Goal: Task Accomplishment & Management: Complete application form

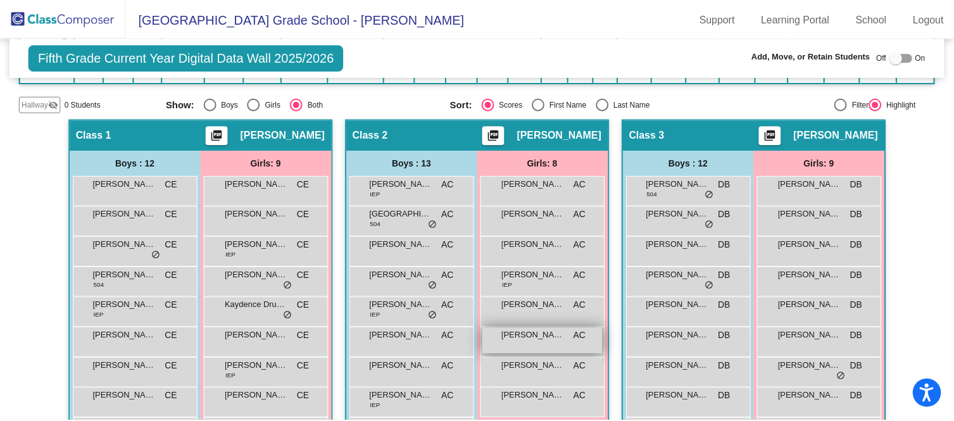
scroll to position [224, 0]
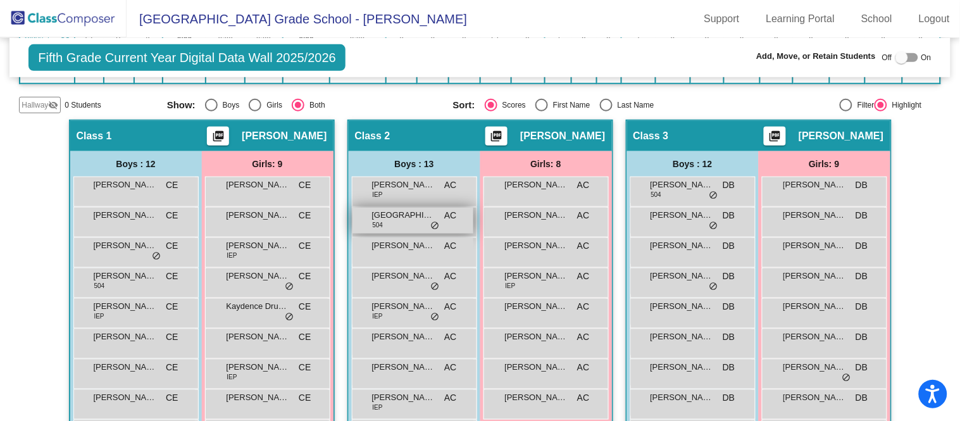
click at [415, 210] on span "[GEOGRAPHIC_DATA]" at bounding box center [403, 215] width 63 height 13
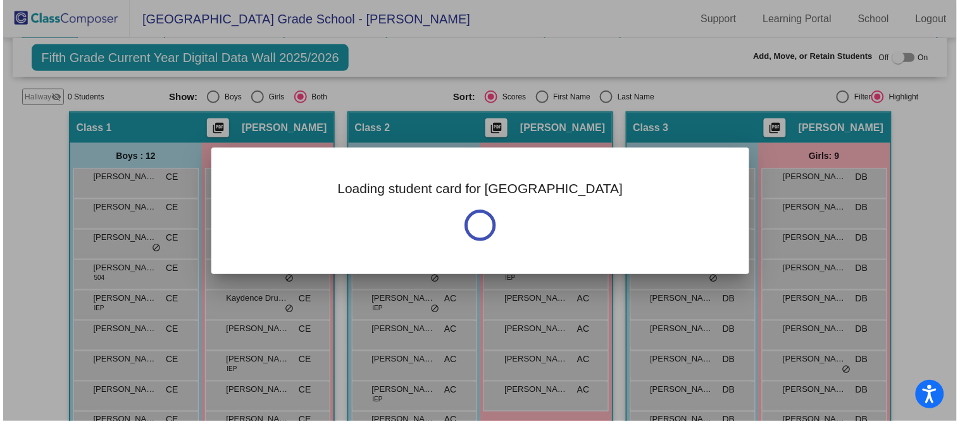
scroll to position [233, 0]
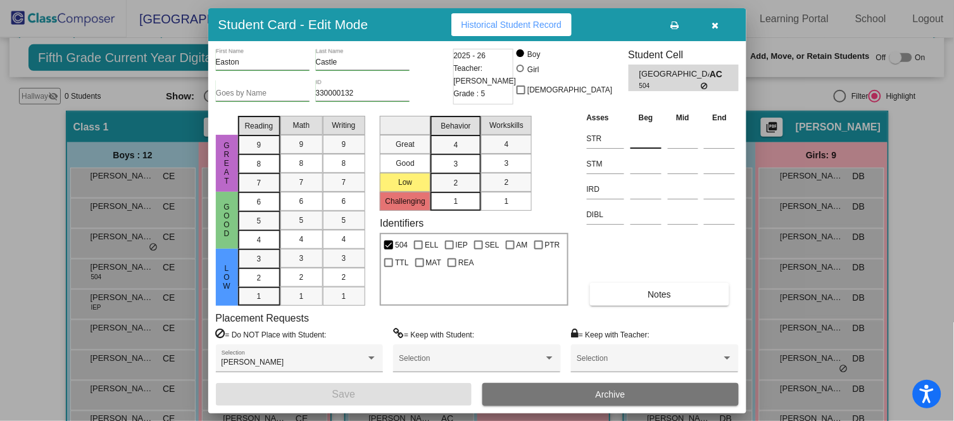
click at [645, 130] on input at bounding box center [645, 138] width 31 height 19
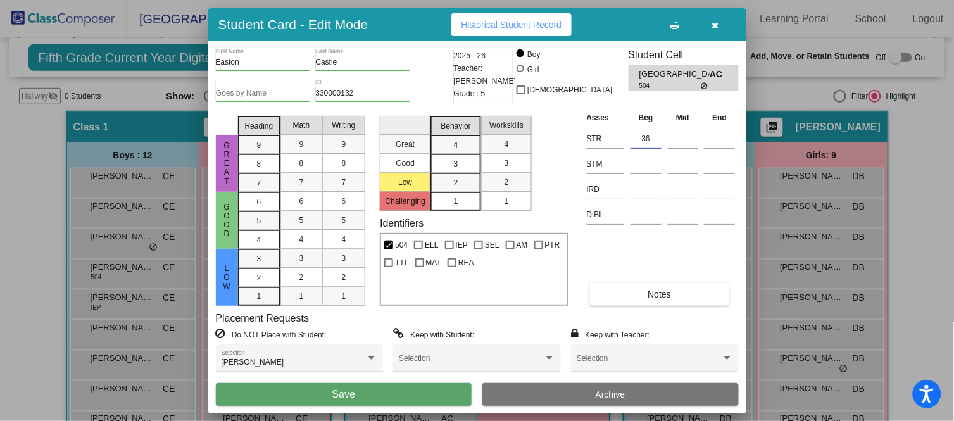
type input "36"
click at [435, 391] on button "Save" at bounding box center [344, 394] width 256 height 23
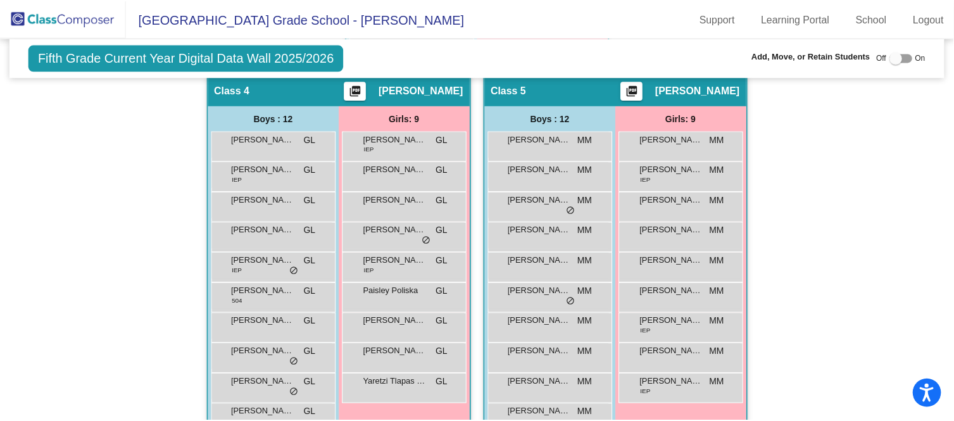
scroll to position [743, 0]
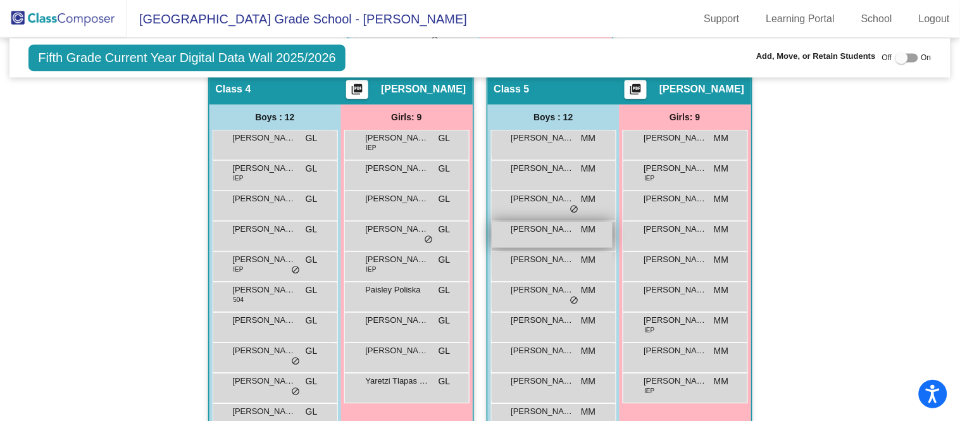
click at [539, 236] on div "[PERSON_NAME] MM lock do_not_disturb_alt" at bounding box center [552, 234] width 121 height 26
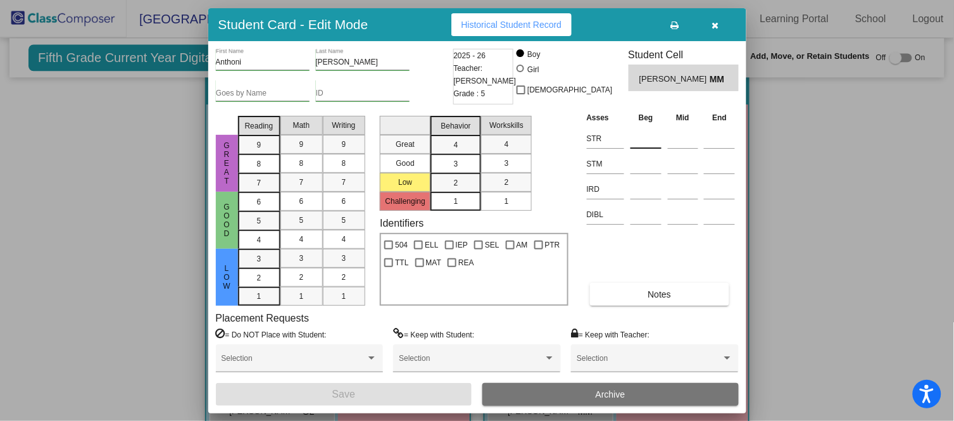
click at [654, 126] on div at bounding box center [645, 136] width 31 height 23
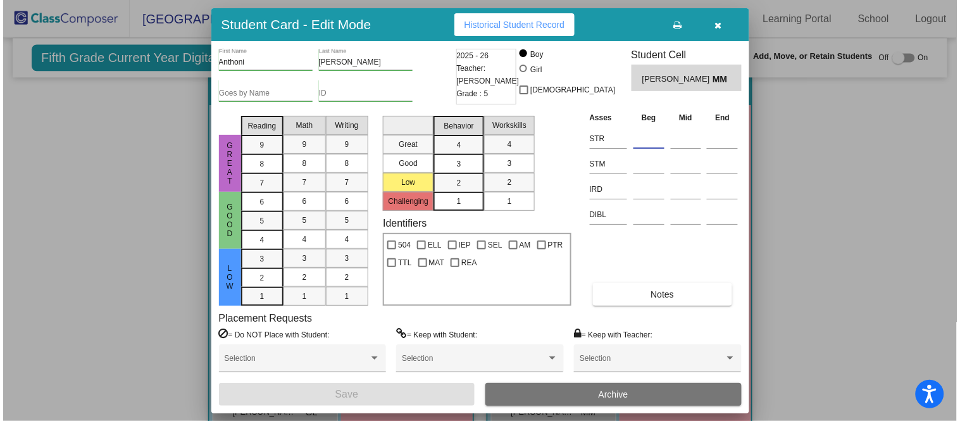
scroll to position [742, 0]
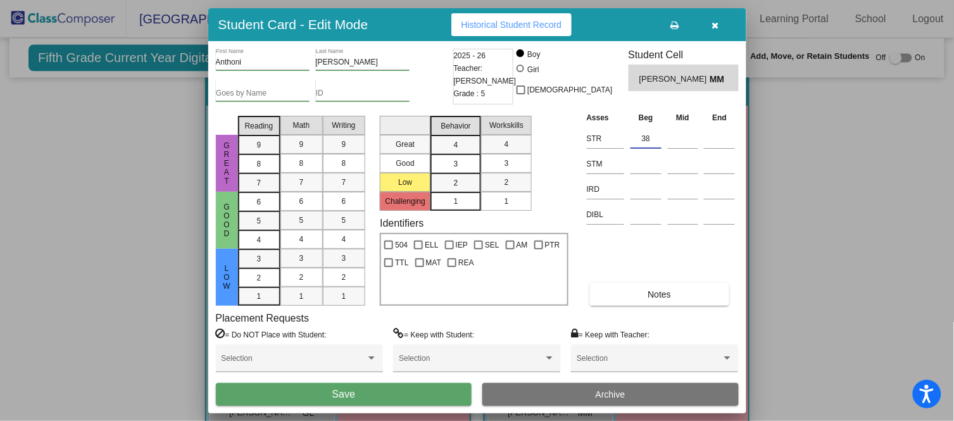
type input "38"
click at [391, 386] on button "Save" at bounding box center [344, 394] width 256 height 23
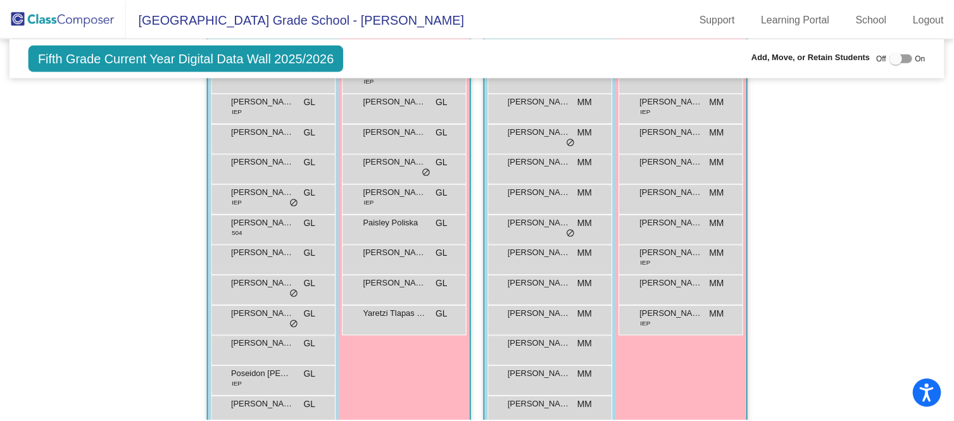
scroll to position [811, 0]
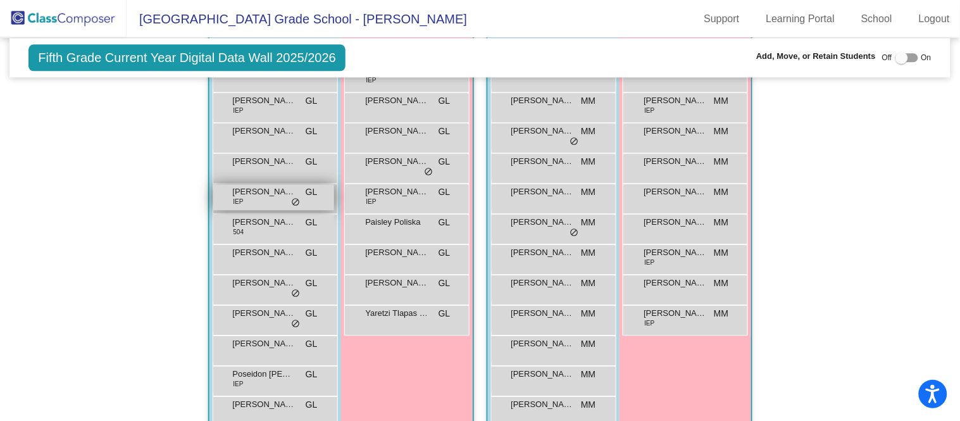
click at [267, 189] on span "[PERSON_NAME]" at bounding box center [264, 191] width 63 height 13
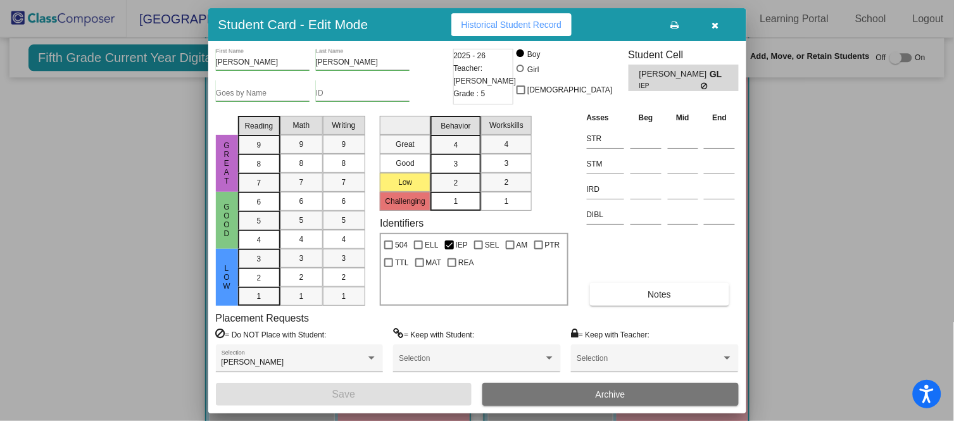
click at [662, 133] on td at bounding box center [645, 137] width 37 height 25
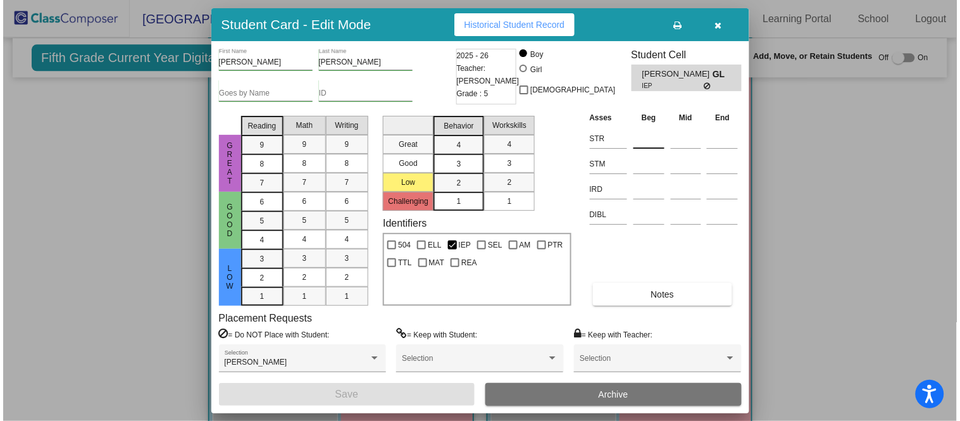
scroll to position [808, 0]
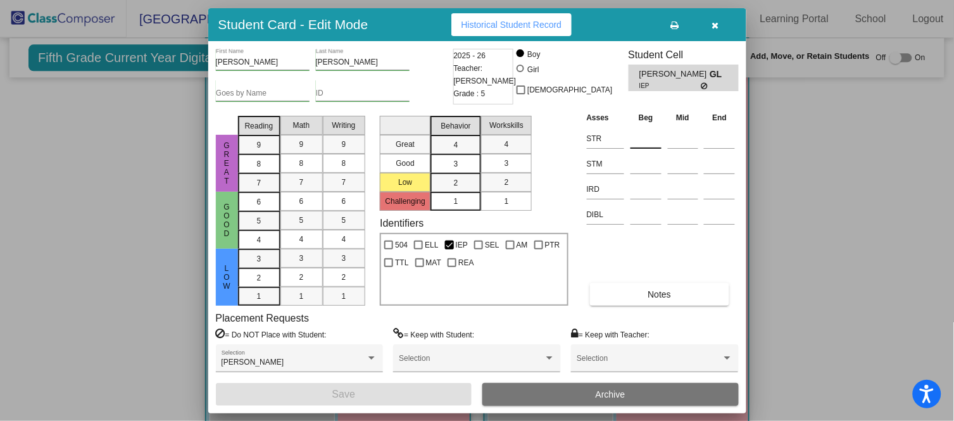
click at [656, 133] on input at bounding box center [645, 138] width 31 height 19
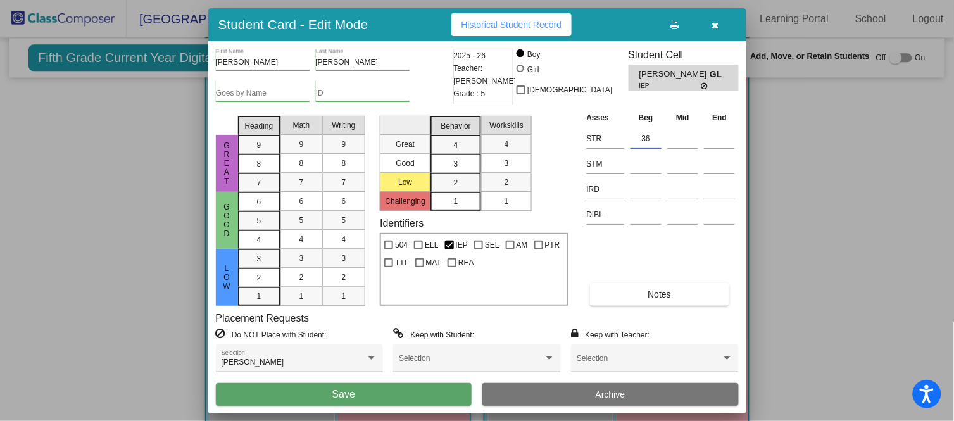
type input "36"
click at [408, 397] on button "Save" at bounding box center [344, 394] width 256 height 23
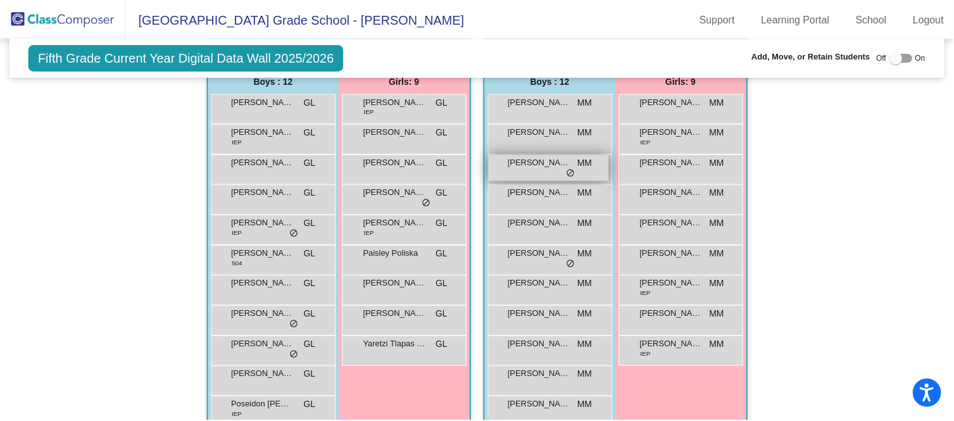
scroll to position [778, 0]
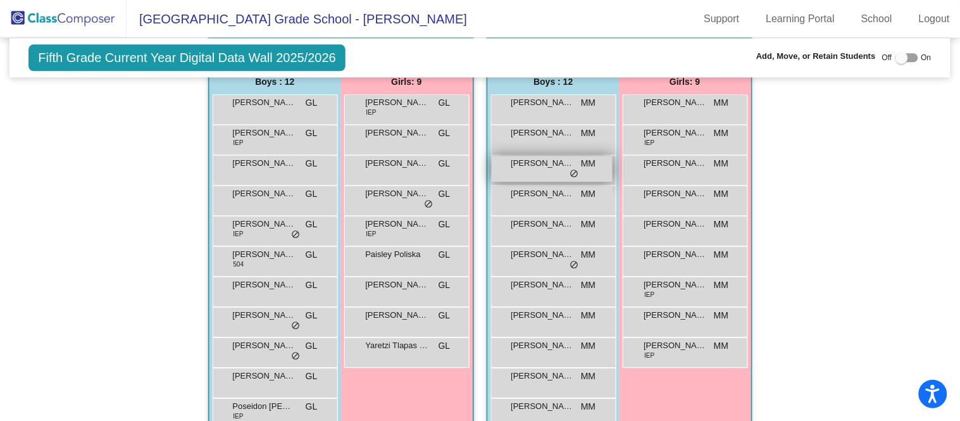
click at [536, 172] on div "[PERSON_NAME] MM lock do_not_disturb_alt" at bounding box center [552, 169] width 121 height 26
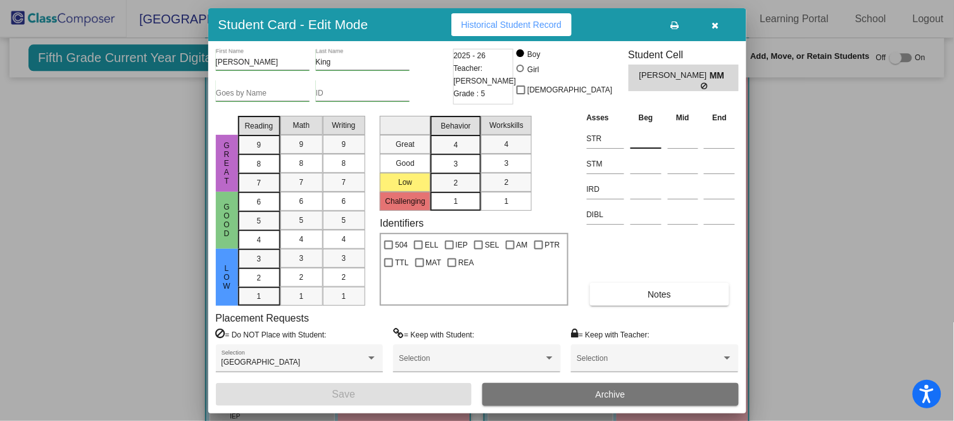
click at [647, 130] on input at bounding box center [645, 138] width 31 height 19
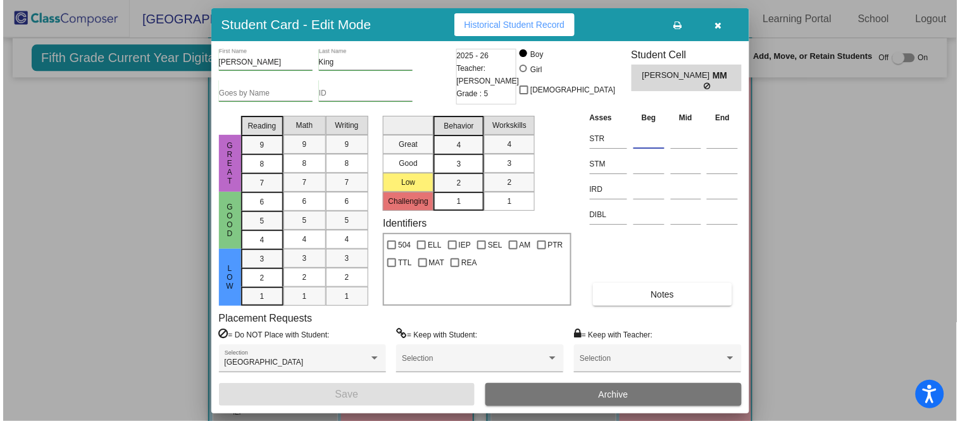
scroll to position [783, 0]
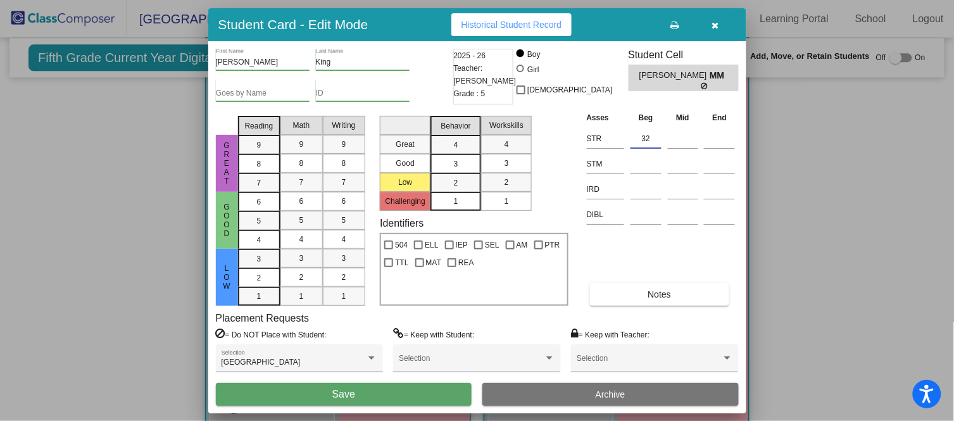
type input "32"
click at [436, 388] on button "Save" at bounding box center [344, 394] width 256 height 23
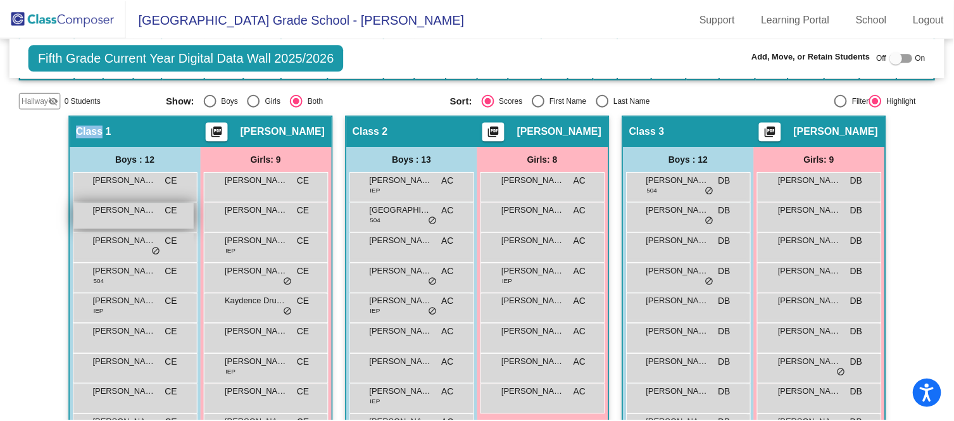
scroll to position [233, 0]
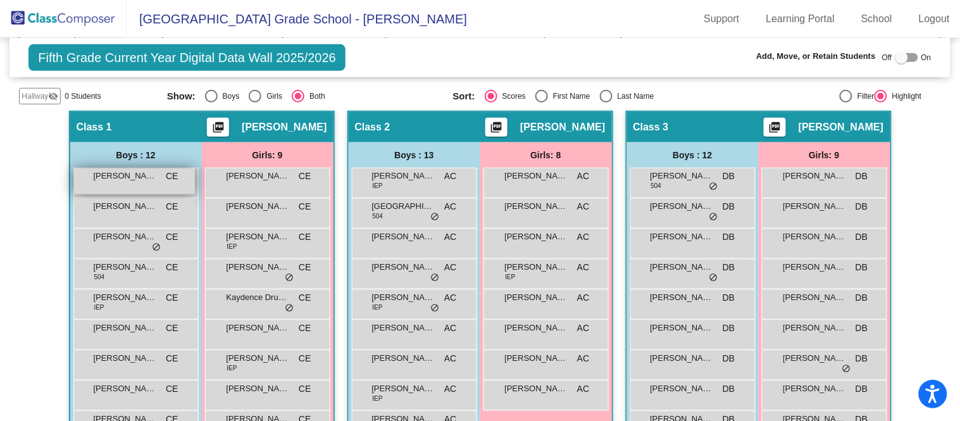
click at [145, 173] on span "[PERSON_NAME]" at bounding box center [125, 176] width 63 height 13
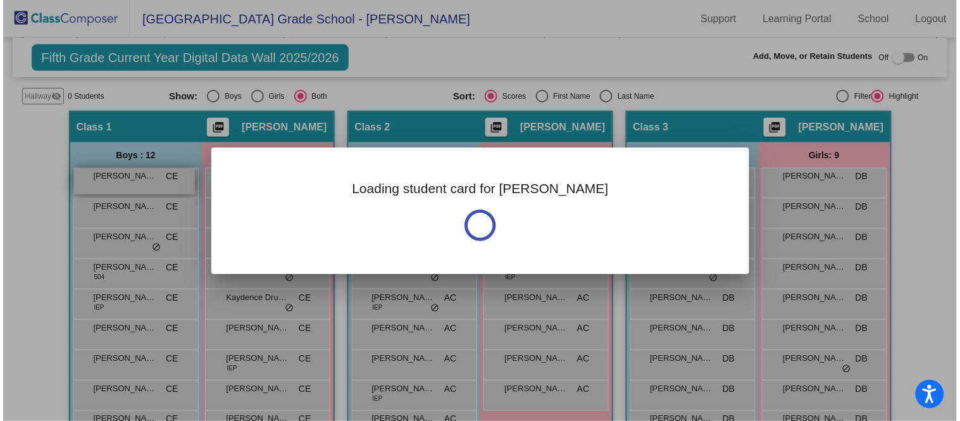
scroll to position [232, 0]
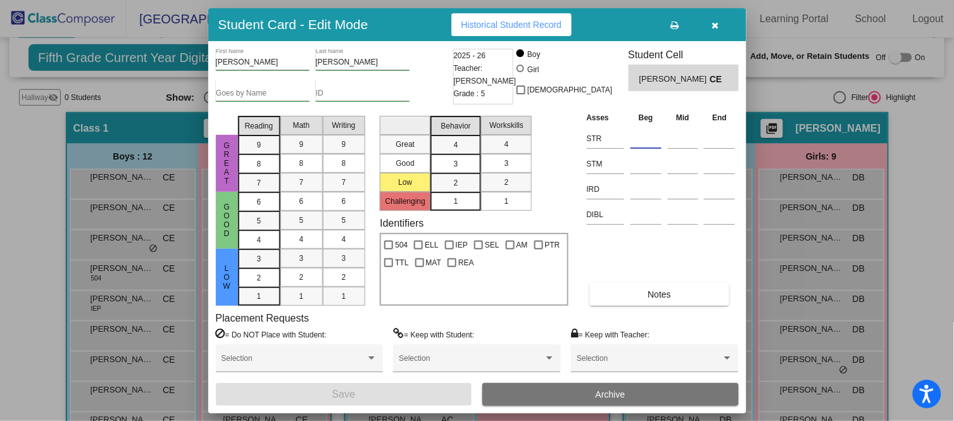
click at [643, 142] on input at bounding box center [645, 138] width 31 height 19
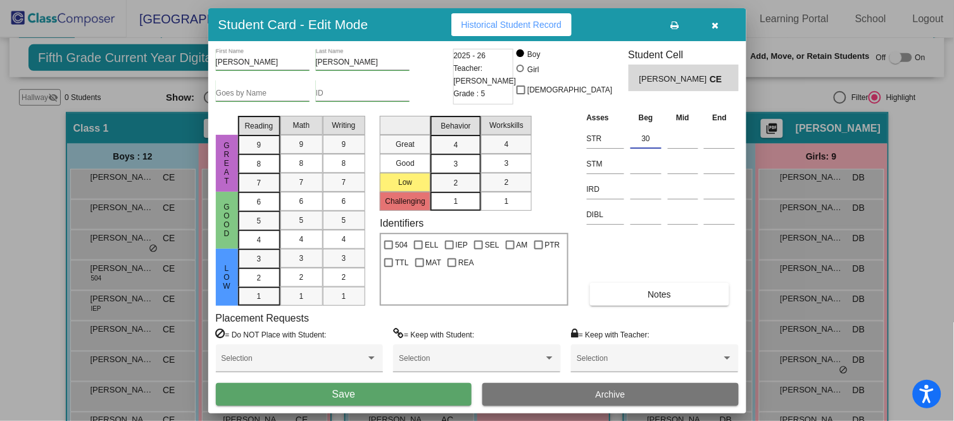
type input "30"
click at [370, 389] on button "Save" at bounding box center [344, 394] width 256 height 23
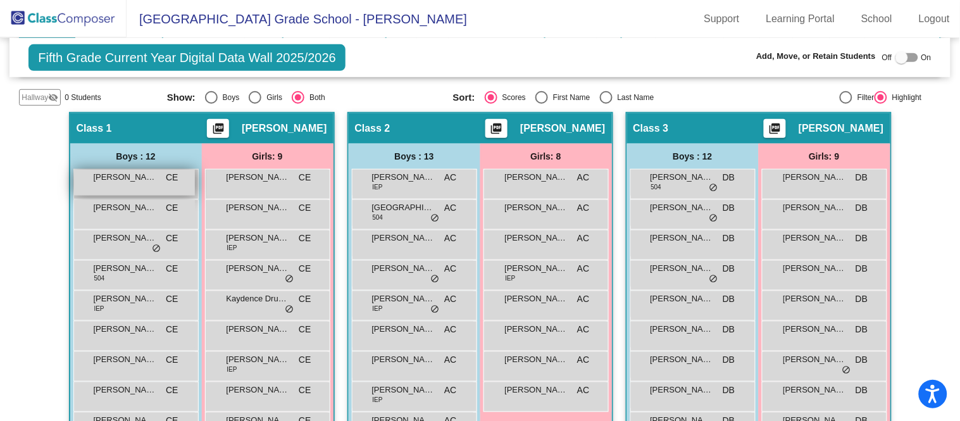
click at [147, 173] on span "[PERSON_NAME]" at bounding box center [125, 177] width 63 height 13
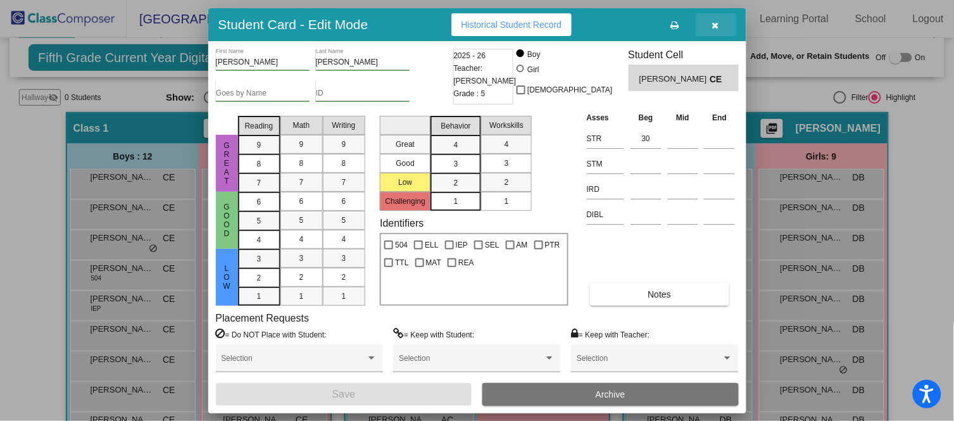
click at [717, 21] on icon "button" at bounding box center [715, 25] width 7 height 9
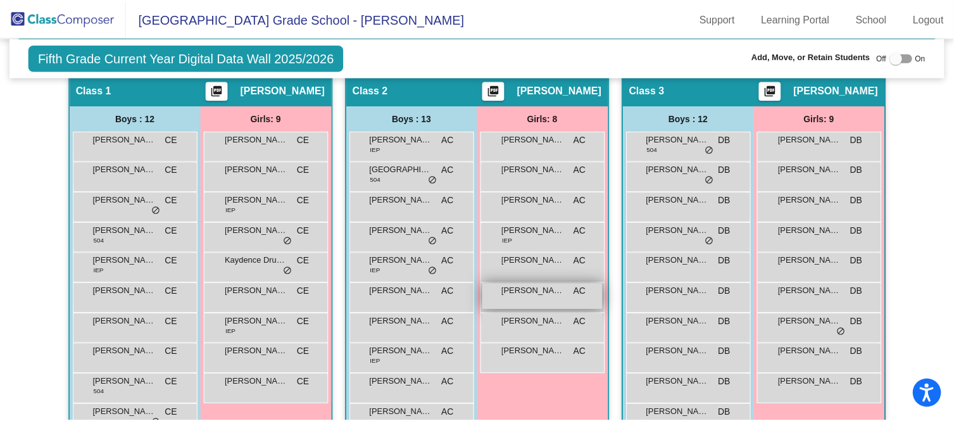
scroll to position [269, 0]
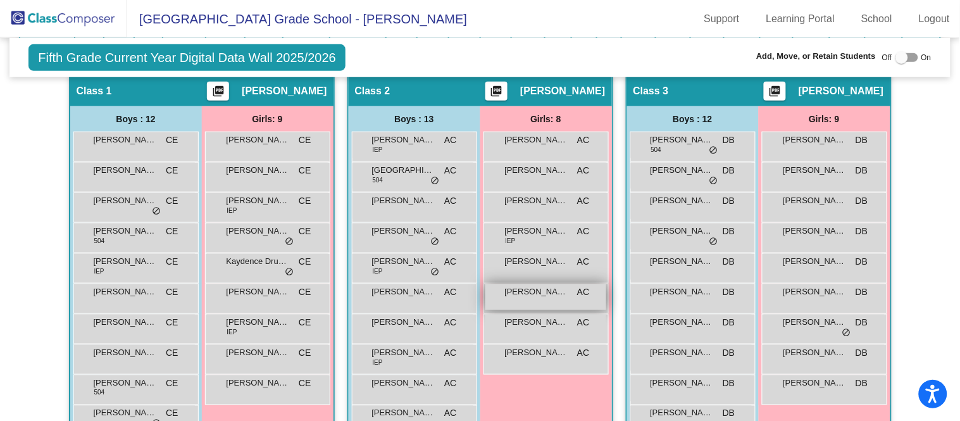
click at [559, 297] on div "[PERSON_NAME] AC lock do_not_disturb_alt" at bounding box center [545, 297] width 121 height 26
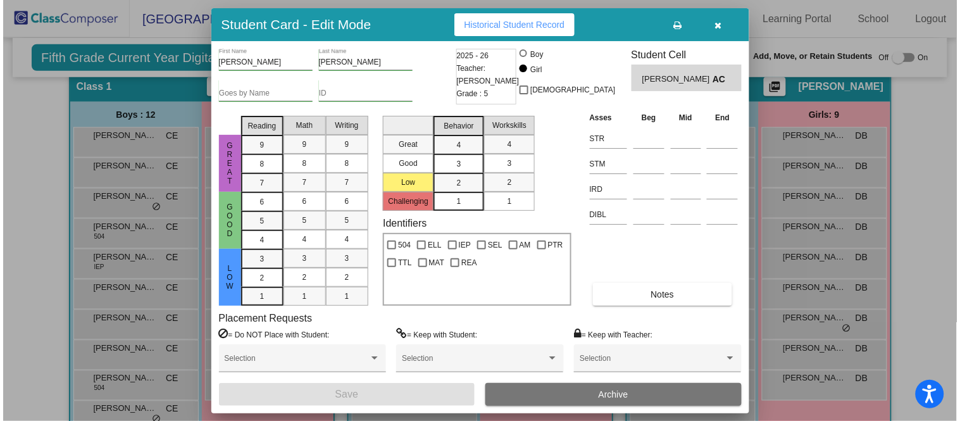
scroll to position [274, 0]
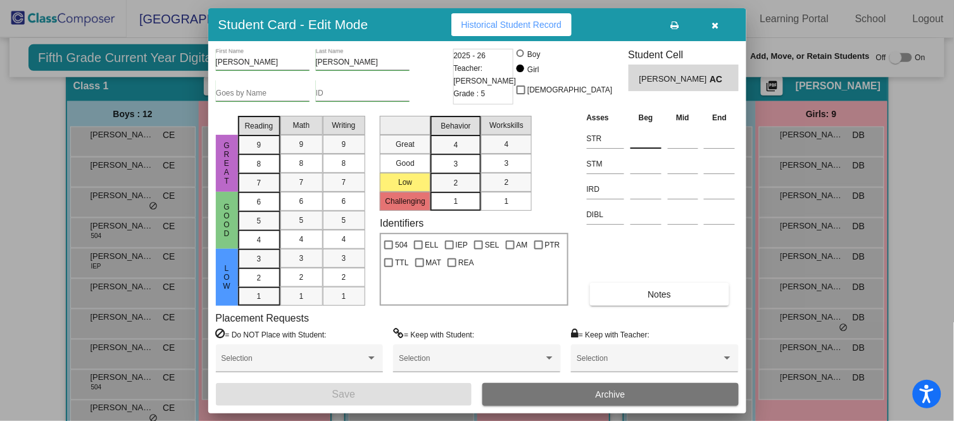
click at [648, 134] on input at bounding box center [645, 138] width 31 height 19
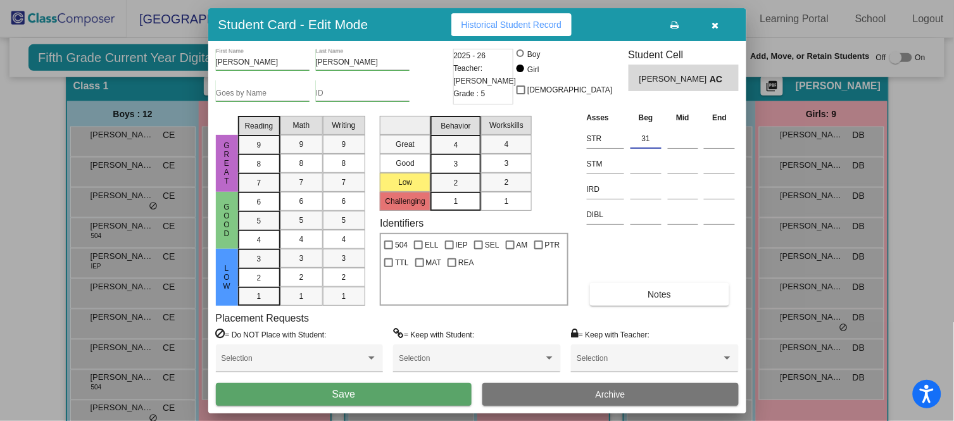
type input "31"
click at [416, 389] on button "Save" at bounding box center [344, 394] width 256 height 23
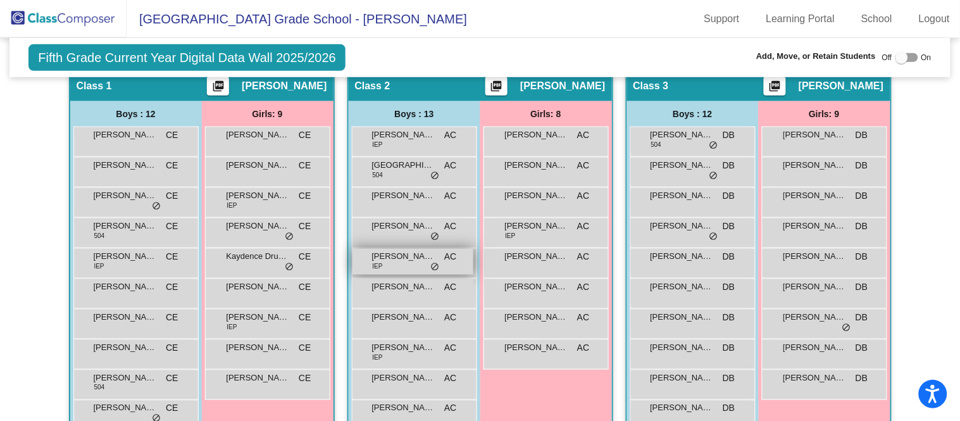
click at [435, 255] on div "[PERSON_NAME] IEP AC lock do_not_disturb_alt" at bounding box center [412, 262] width 121 height 26
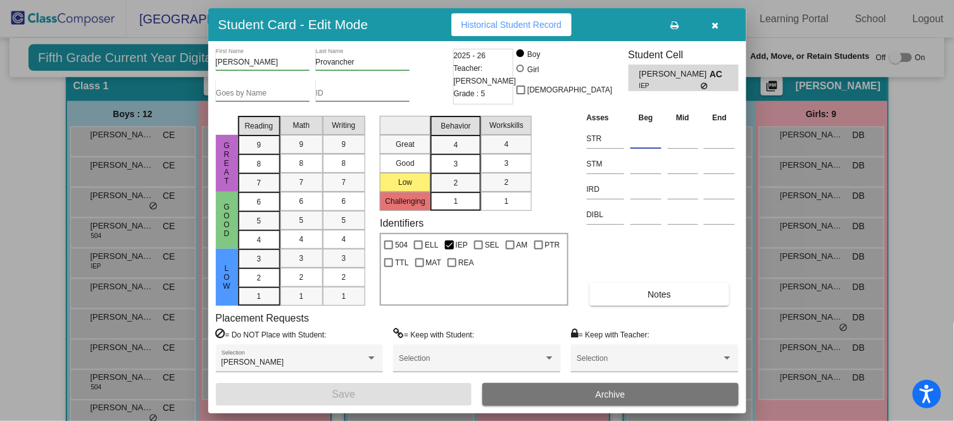
click at [647, 130] on input at bounding box center [645, 138] width 31 height 19
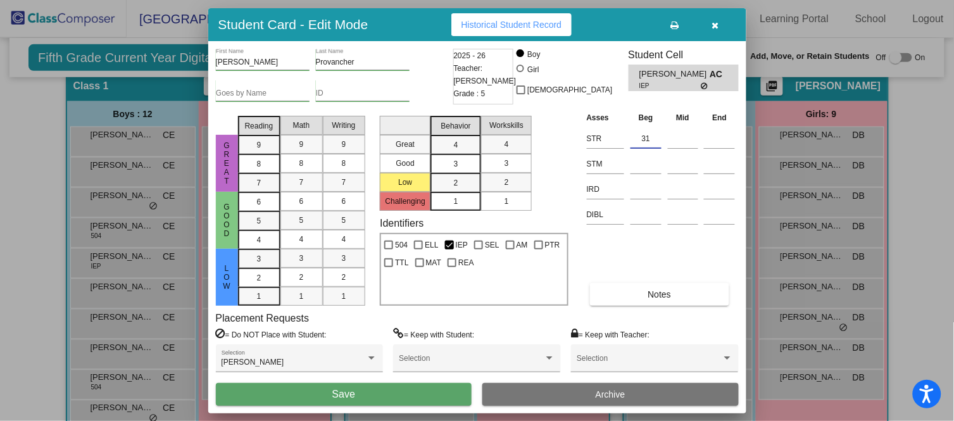
type input "31"
click at [432, 394] on button "Save" at bounding box center [344, 394] width 256 height 23
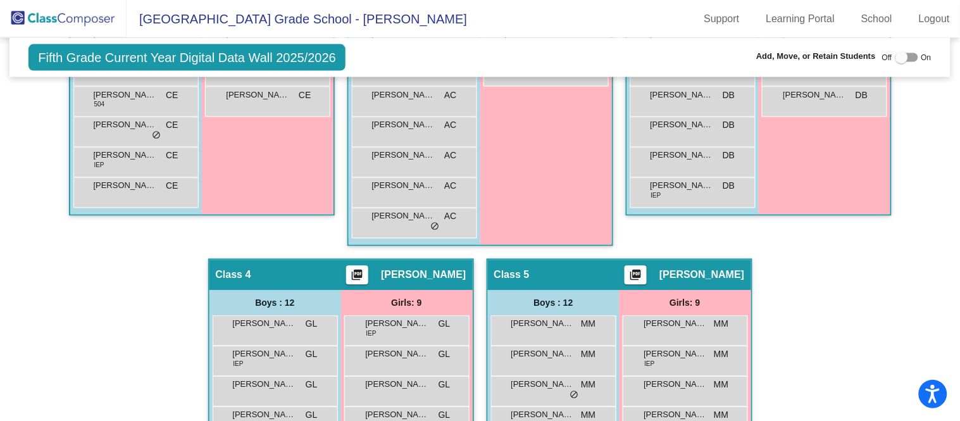
click at [33, 256] on div "Hallway - Hallway Class picture_as_pdf Add Student First Name Last Name Student…" at bounding box center [479, 244] width 921 height 914
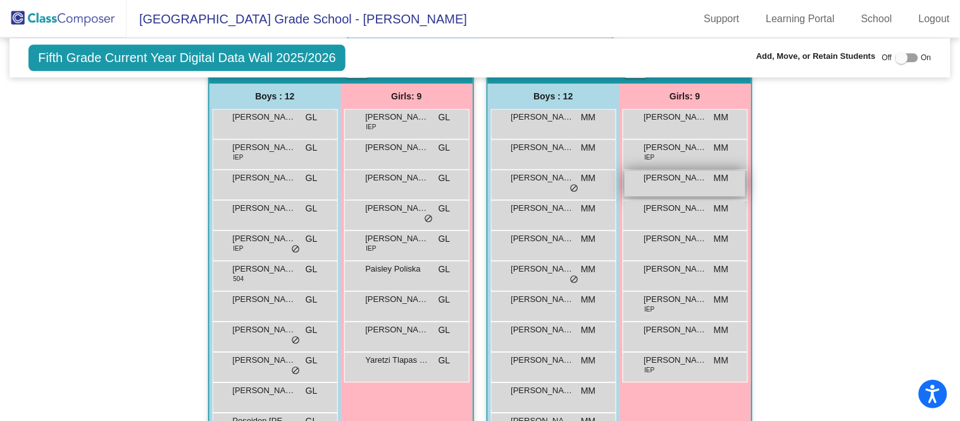
click at [682, 173] on span "[PERSON_NAME]" at bounding box center [675, 177] width 63 height 13
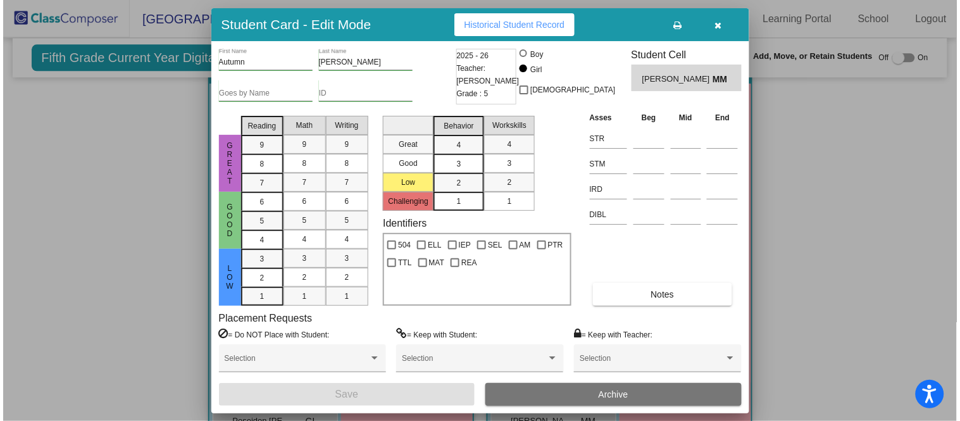
scroll to position [763, 0]
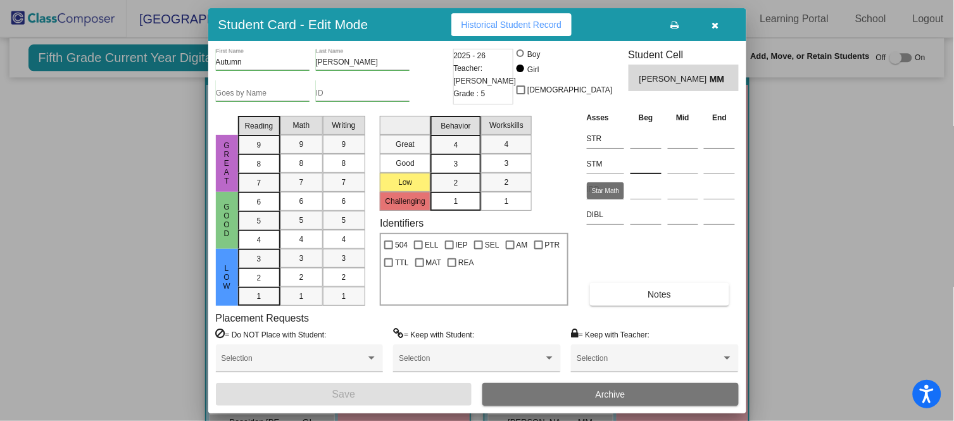
click at [28, 261] on div at bounding box center [477, 210] width 954 height 421
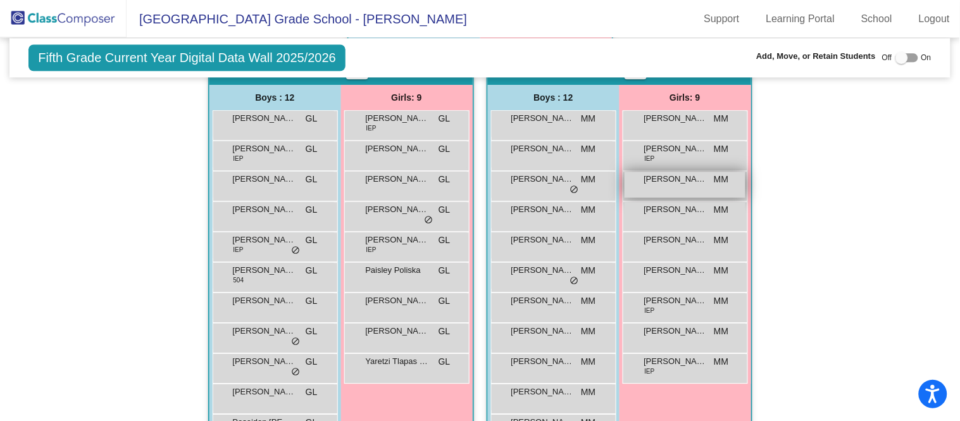
click at [668, 173] on span "[PERSON_NAME]" at bounding box center [675, 179] width 63 height 13
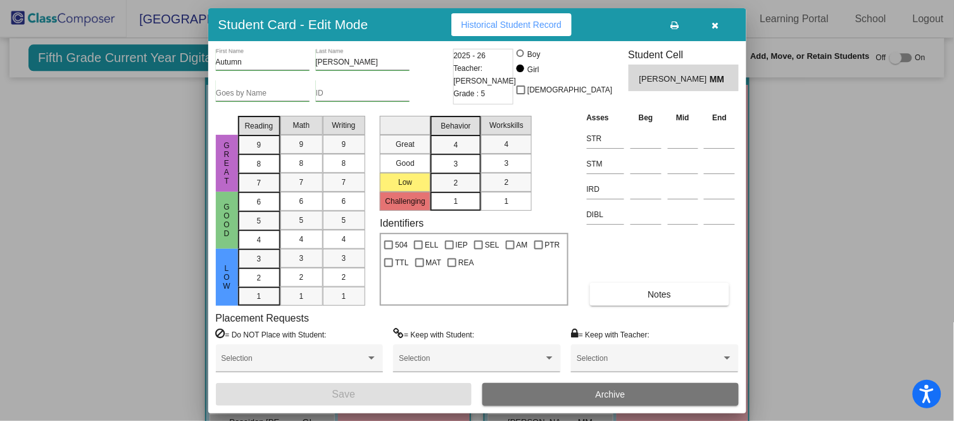
click at [635, 120] on th "Beg" at bounding box center [645, 118] width 37 height 14
click at [645, 138] on input at bounding box center [645, 138] width 31 height 19
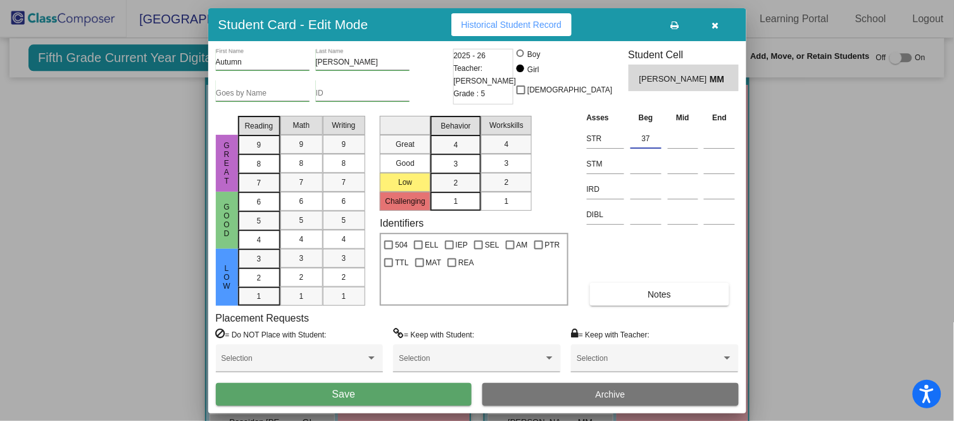
type input "37"
click at [450, 390] on button "Save" at bounding box center [344, 394] width 256 height 23
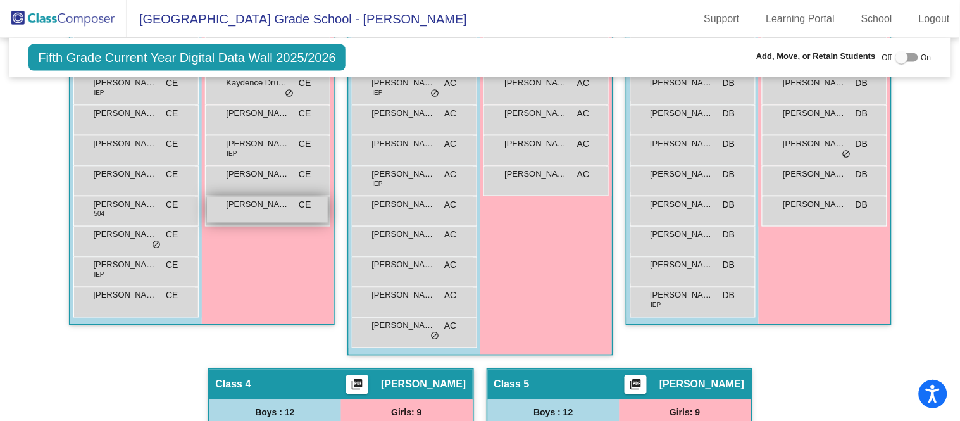
click at [289, 205] on div "[PERSON_NAME] [PERSON_NAME] lock do_not_disturb_alt" at bounding box center [267, 210] width 121 height 26
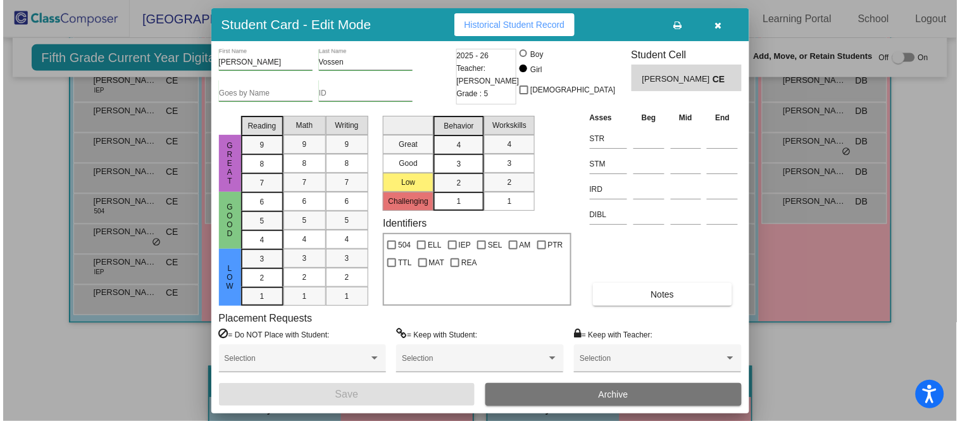
scroll to position [445, 0]
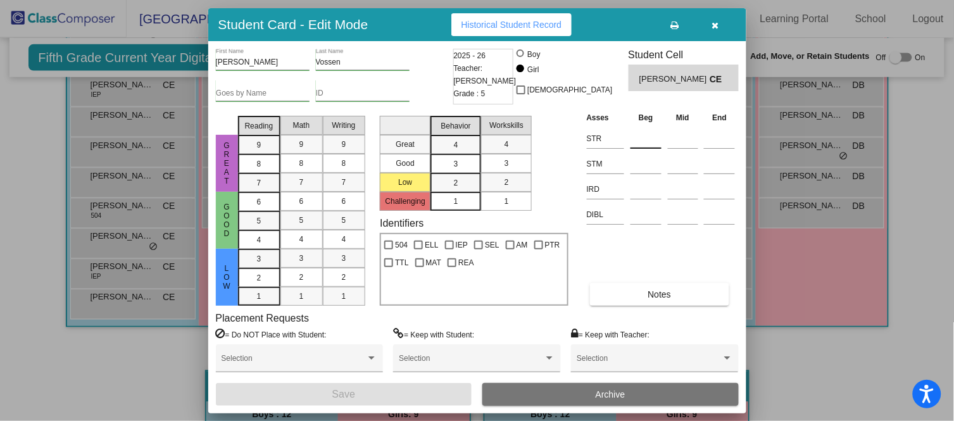
click at [640, 134] on input at bounding box center [645, 138] width 31 height 19
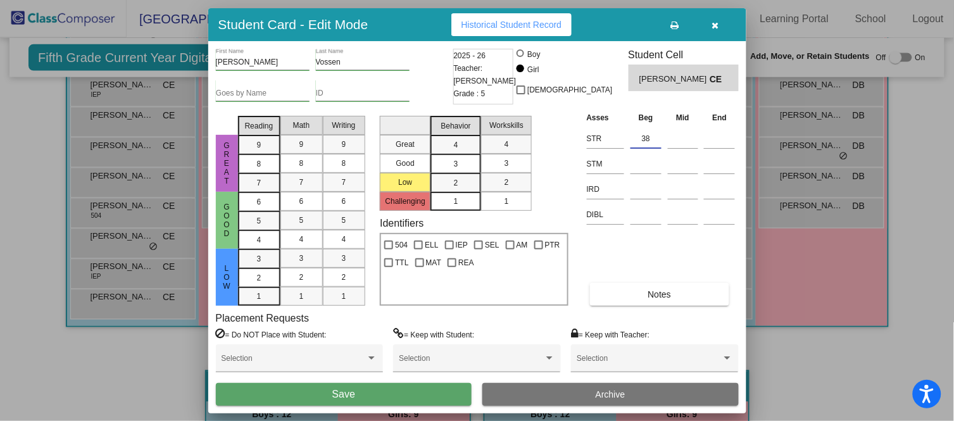
type input "38"
click at [409, 394] on button "Save" at bounding box center [344, 394] width 256 height 23
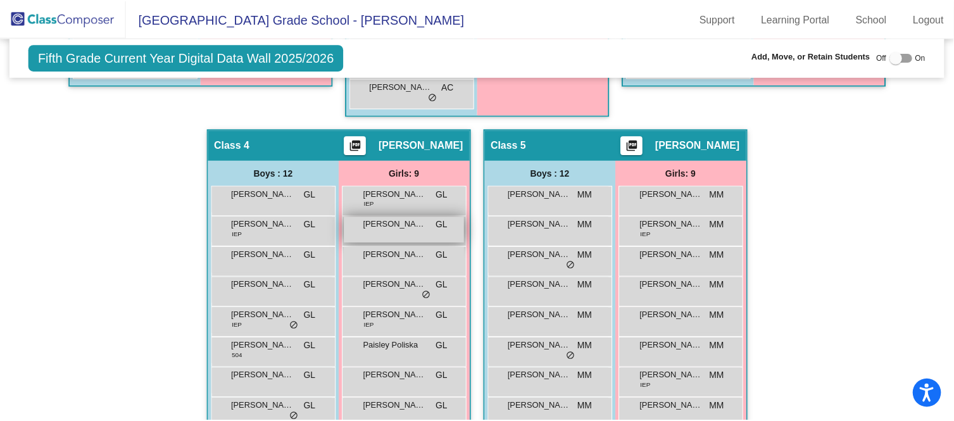
scroll to position [687, 0]
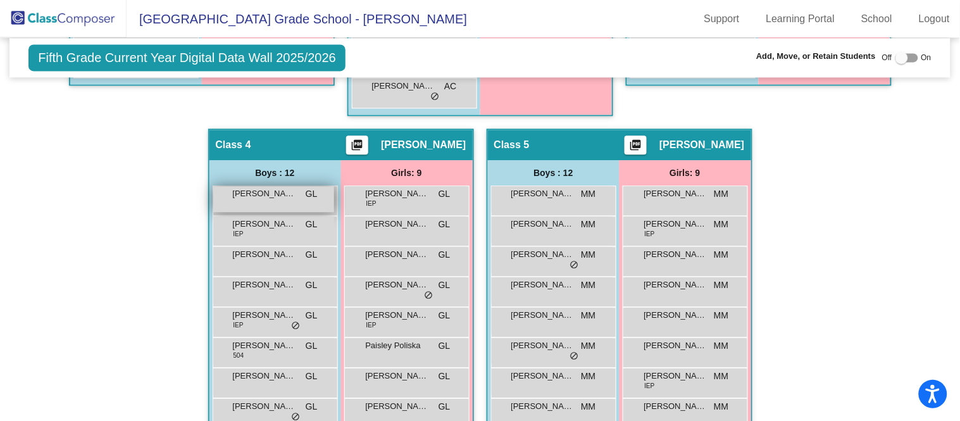
click at [312, 198] on div "[PERSON_NAME] [PERSON_NAME] lock do_not_disturb_alt" at bounding box center [273, 199] width 121 height 26
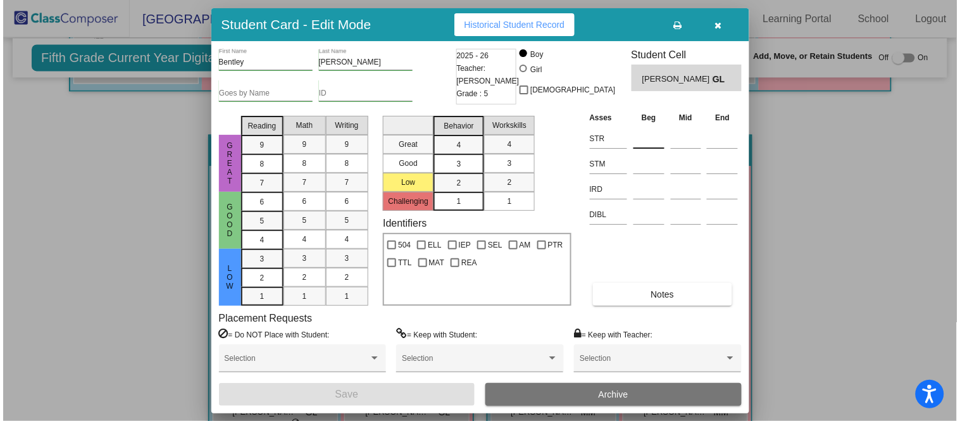
scroll to position [678, 0]
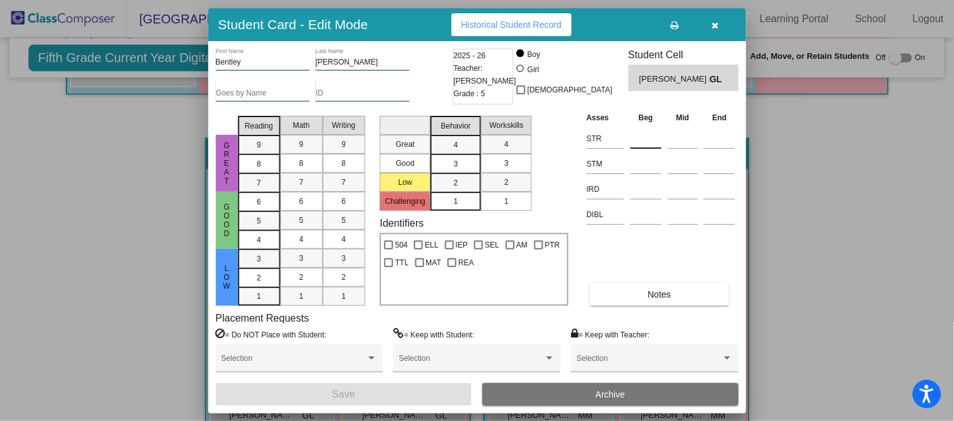
click at [640, 135] on input at bounding box center [645, 138] width 31 height 19
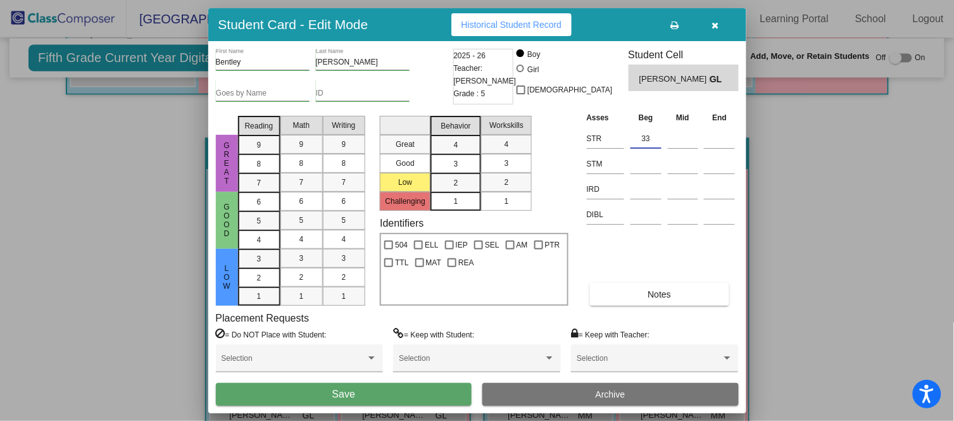
type input "33"
click at [445, 390] on button "Save" at bounding box center [344, 394] width 256 height 23
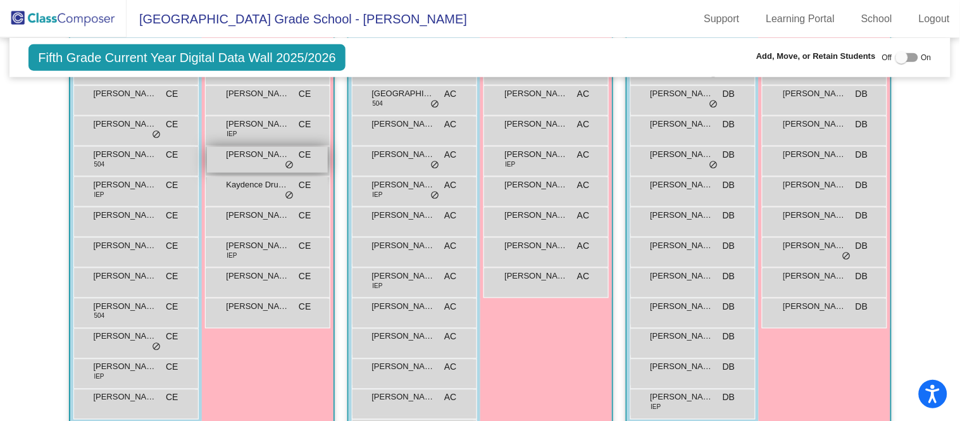
scroll to position [355, 0]
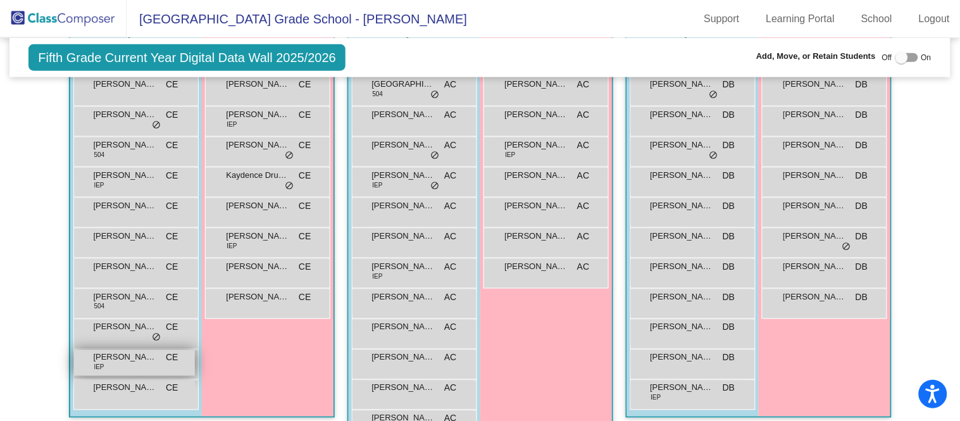
click at [142, 358] on span "[PERSON_NAME]" at bounding box center [125, 357] width 63 height 13
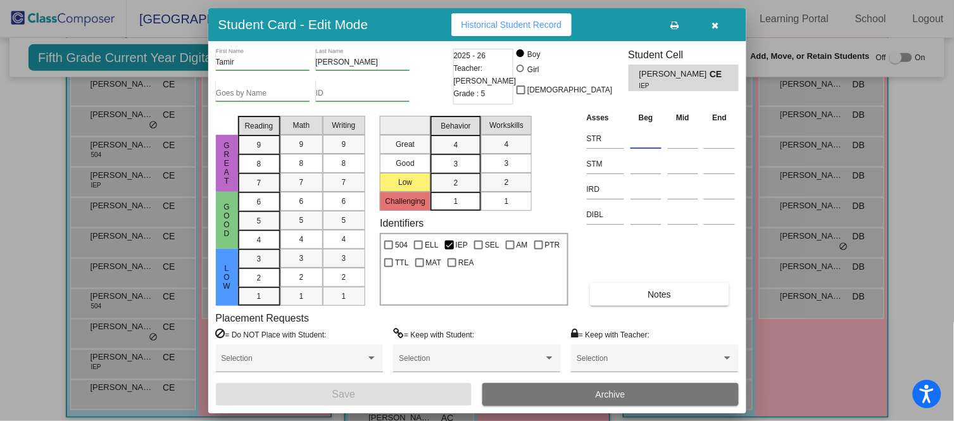
click at [642, 134] on input at bounding box center [645, 138] width 31 height 19
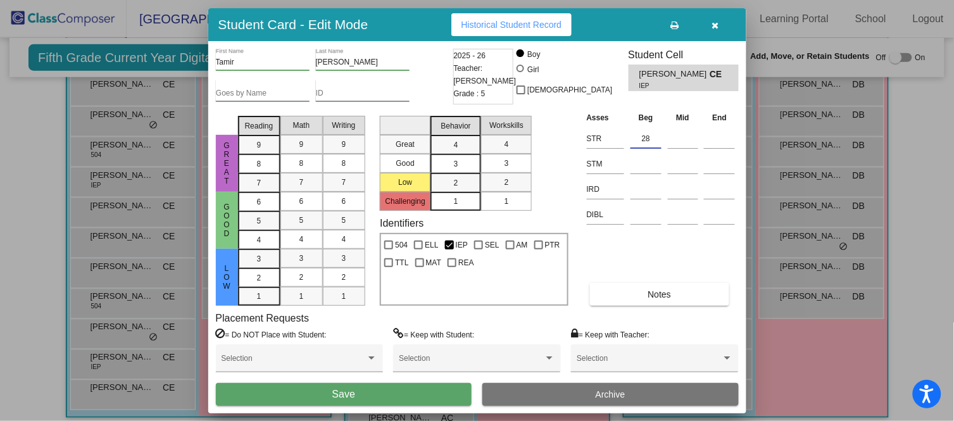
type input "28"
click at [383, 389] on button "Save" at bounding box center [344, 394] width 256 height 23
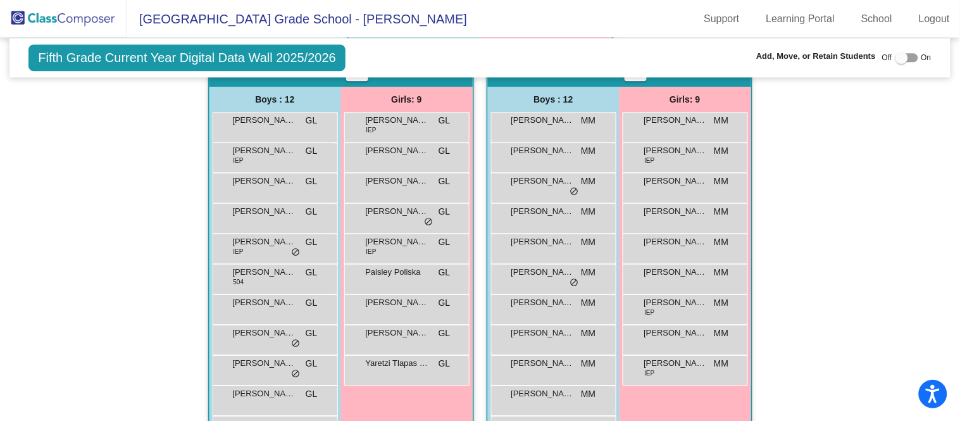
scroll to position [832, 0]
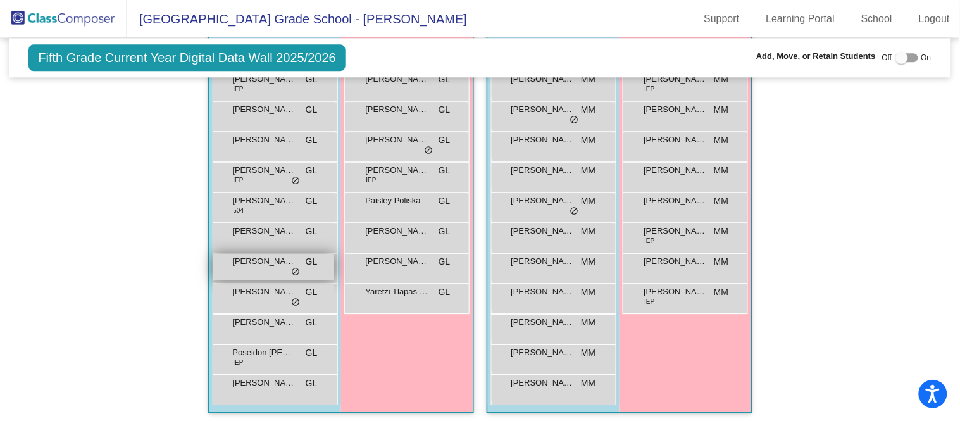
click at [238, 265] on div "[PERSON_NAME] GL lock do_not_disturb_alt" at bounding box center [273, 267] width 121 height 26
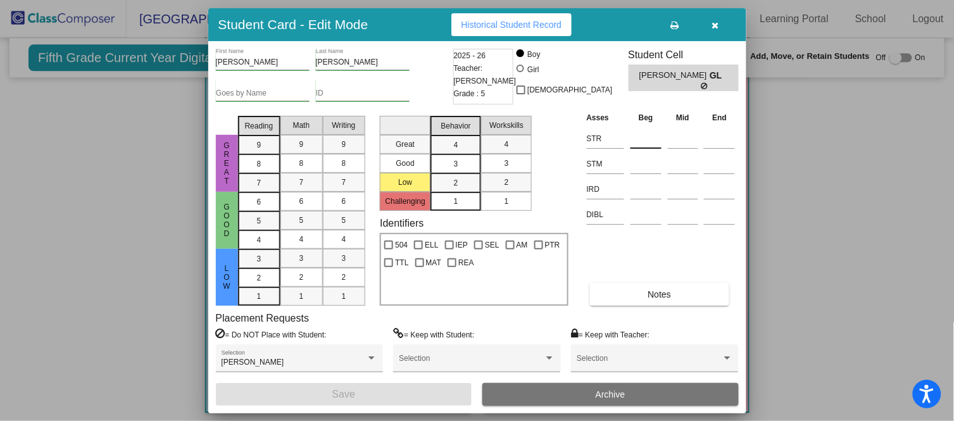
click at [650, 134] on input at bounding box center [645, 138] width 31 height 19
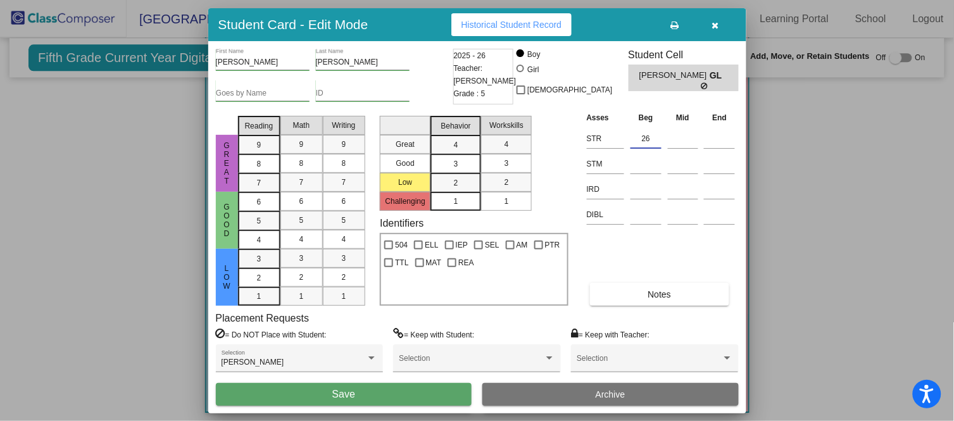
type input "26"
click at [393, 394] on button "Save" at bounding box center [344, 394] width 256 height 23
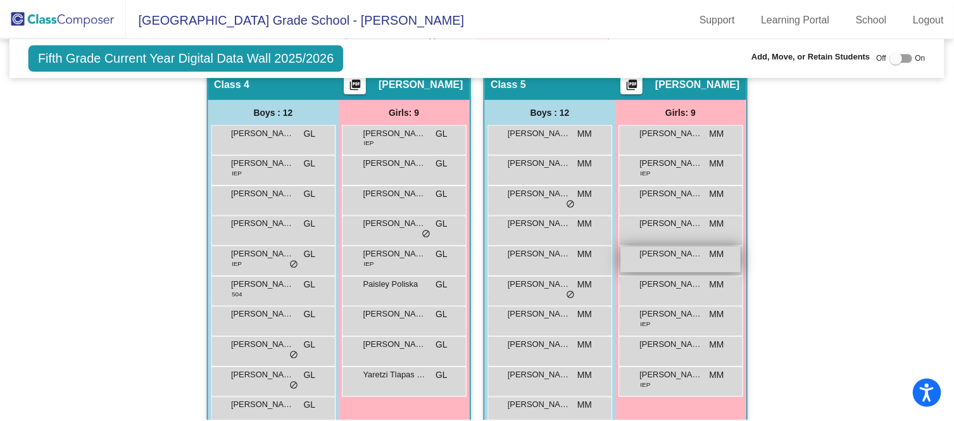
scroll to position [747, 0]
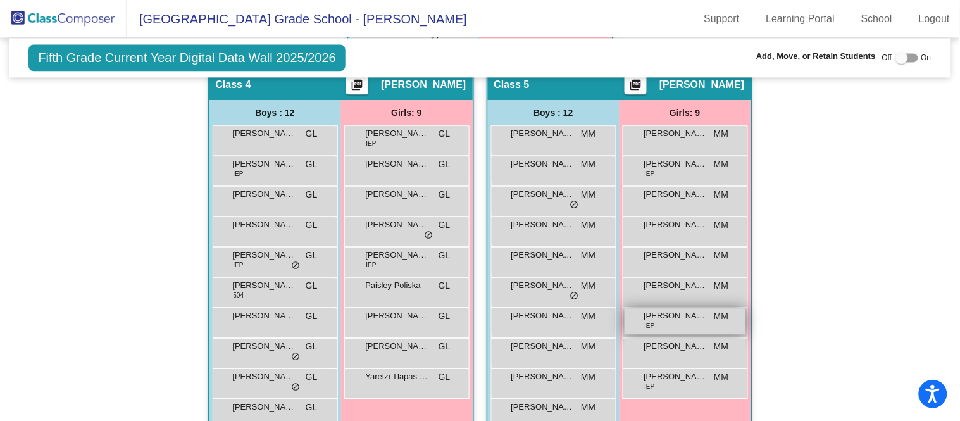
click at [687, 321] on div "[PERSON_NAME] IEP MM lock do_not_disturb_alt" at bounding box center [685, 321] width 121 height 26
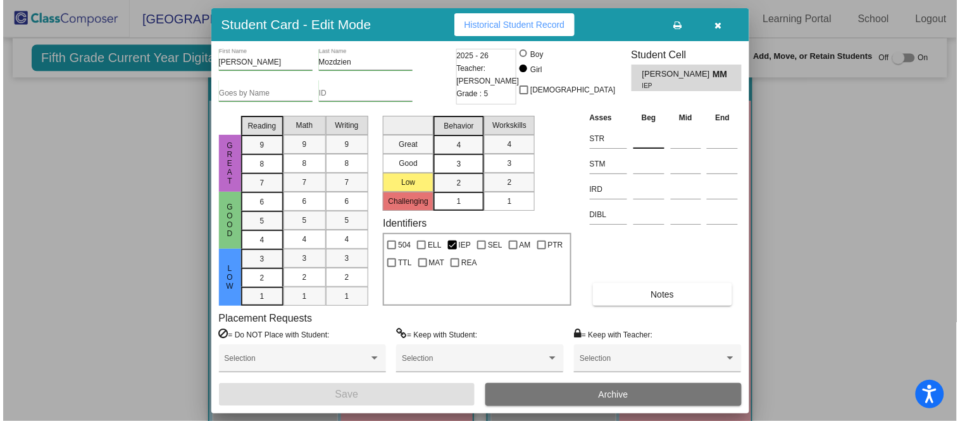
scroll to position [756, 0]
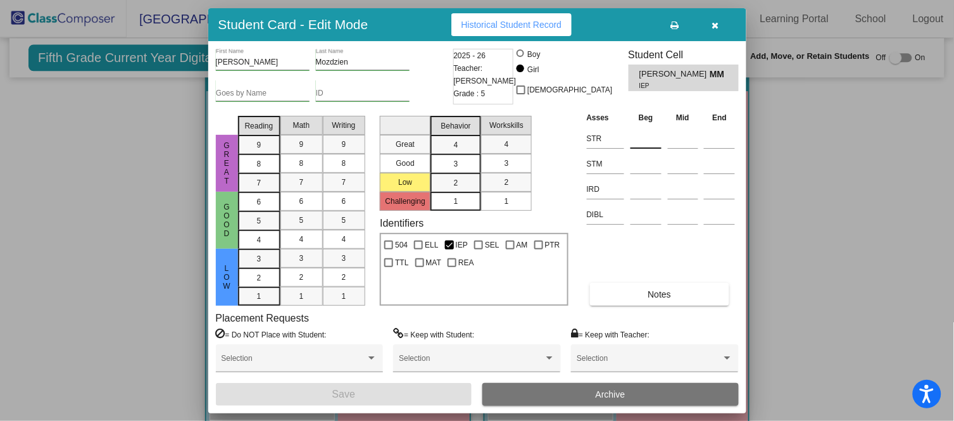
click at [649, 136] on input at bounding box center [645, 138] width 31 height 19
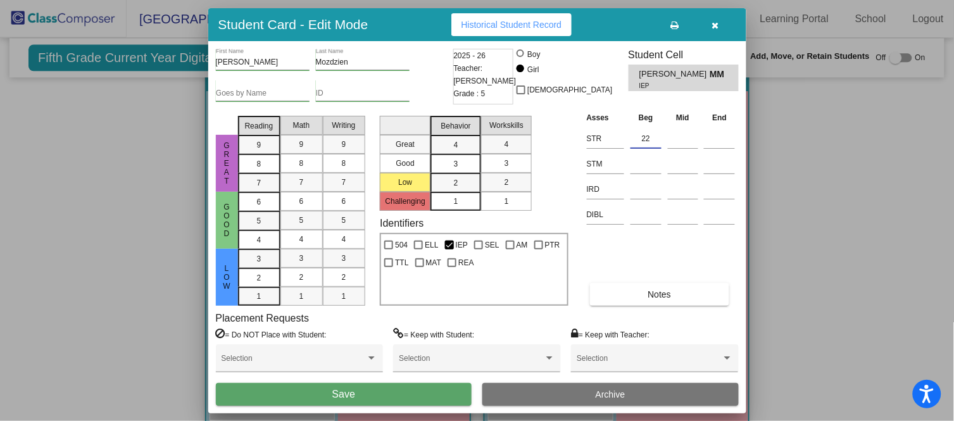
type input "22"
click at [411, 390] on button "Save" at bounding box center [344, 394] width 256 height 23
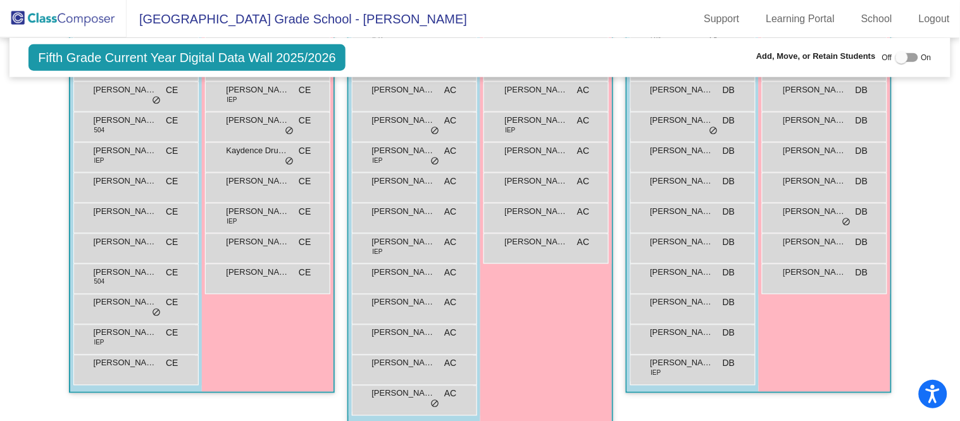
scroll to position [374, 0]
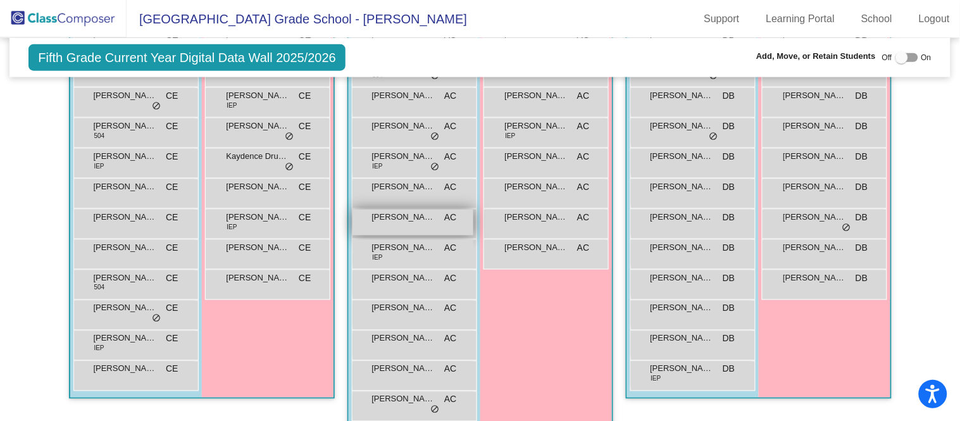
click at [416, 221] on div "[PERSON_NAME] AC lock do_not_disturb_alt" at bounding box center [412, 222] width 121 height 26
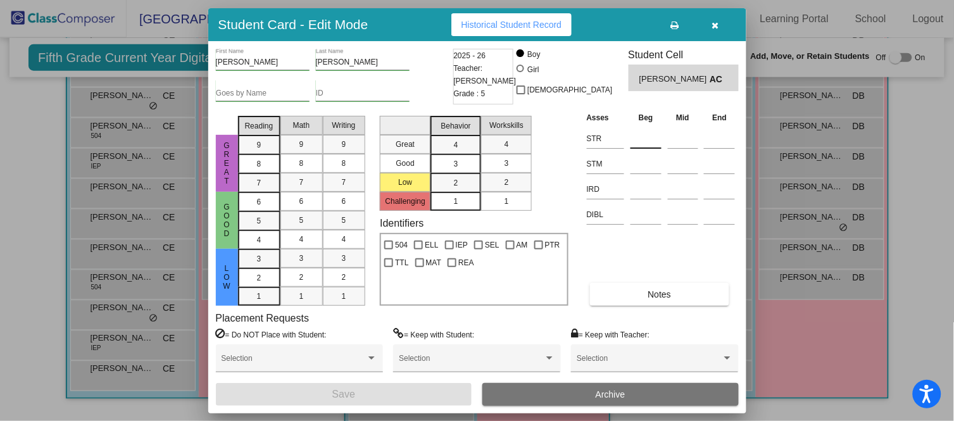
click at [640, 132] on input at bounding box center [645, 138] width 31 height 19
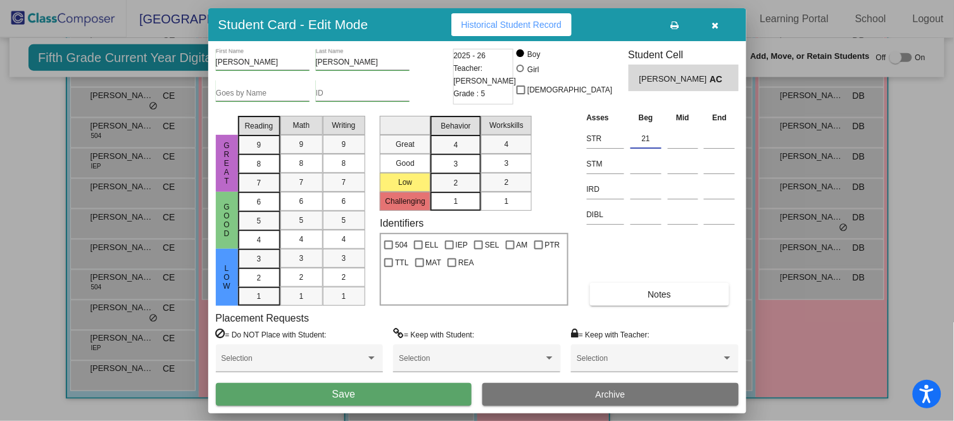
type input "21"
click at [425, 394] on button "Save" at bounding box center [344, 394] width 256 height 23
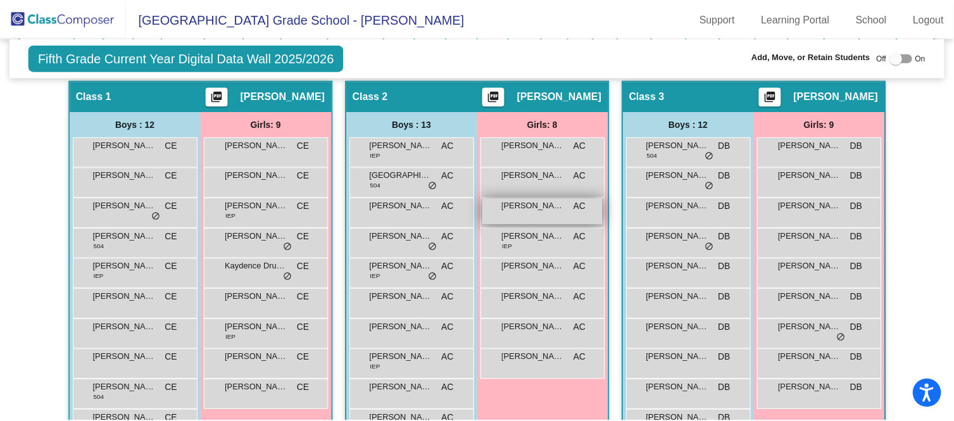
scroll to position [265, 0]
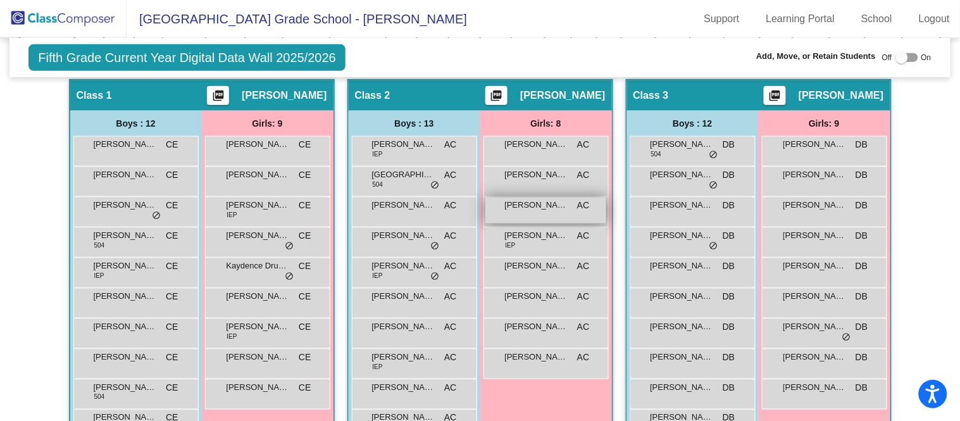
click at [542, 212] on div "[PERSON_NAME] lock do_not_disturb_alt" at bounding box center [545, 210] width 121 height 26
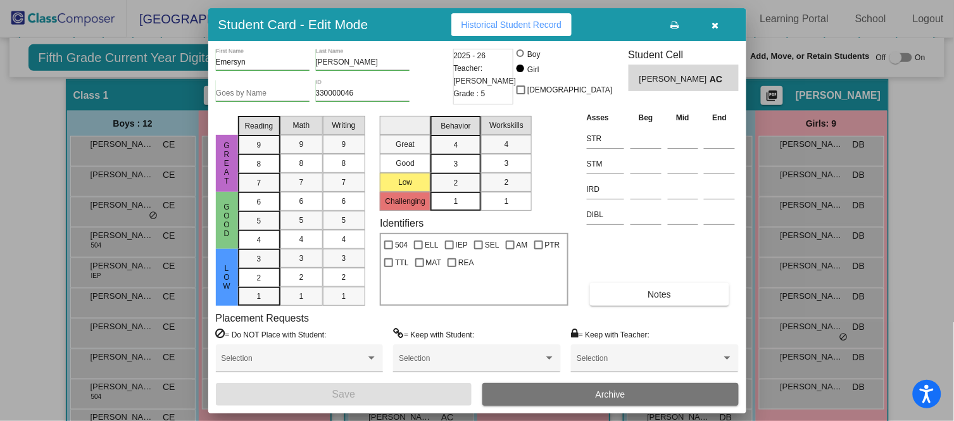
scroll to position [266, 0]
click at [649, 139] on input at bounding box center [645, 138] width 31 height 19
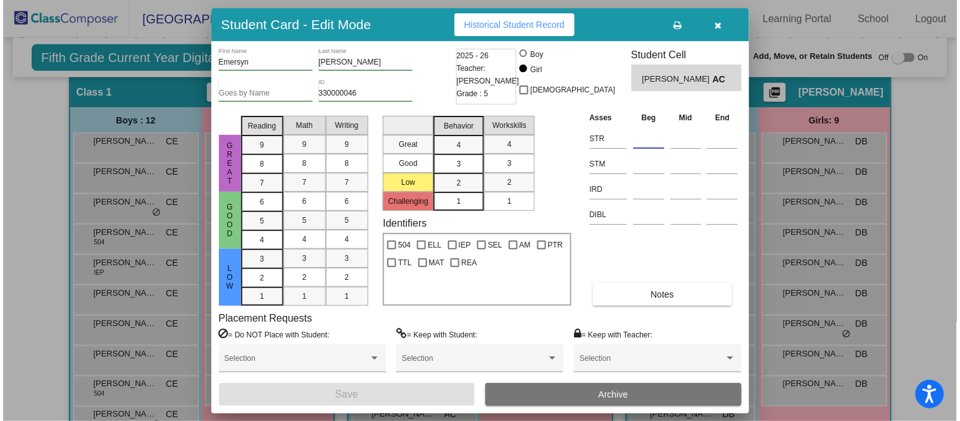
scroll to position [256, 0]
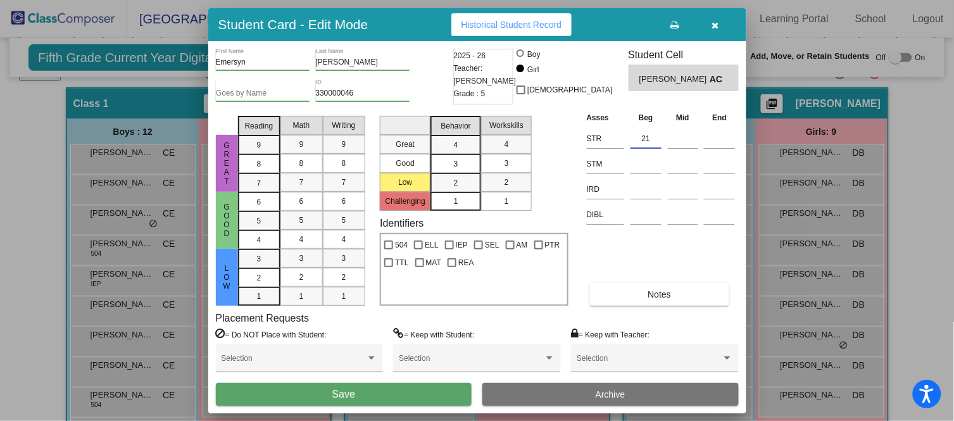
type input "21"
click at [399, 388] on button "Save" at bounding box center [344, 394] width 256 height 23
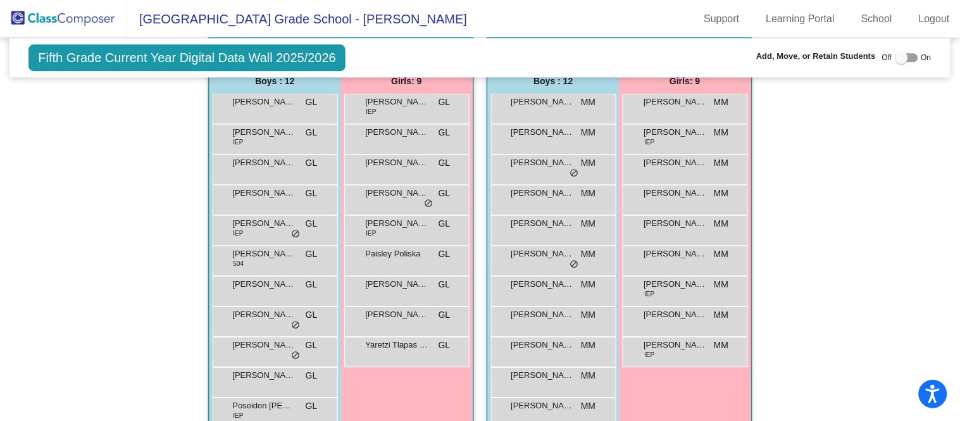
scroll to position [789, 0]
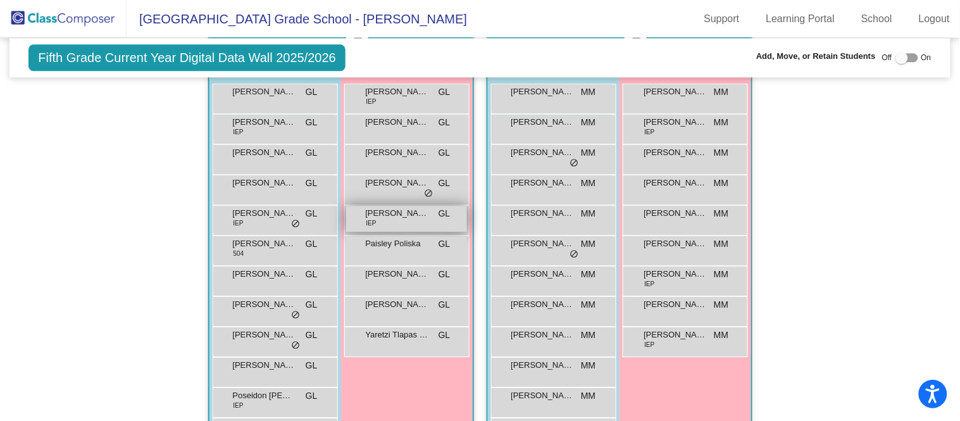
click at [402, 217] on div "[PERSON_NAME] IEP GL lock do_not_disturb_alt" at bounding box center [406, 219] width 121 height 26
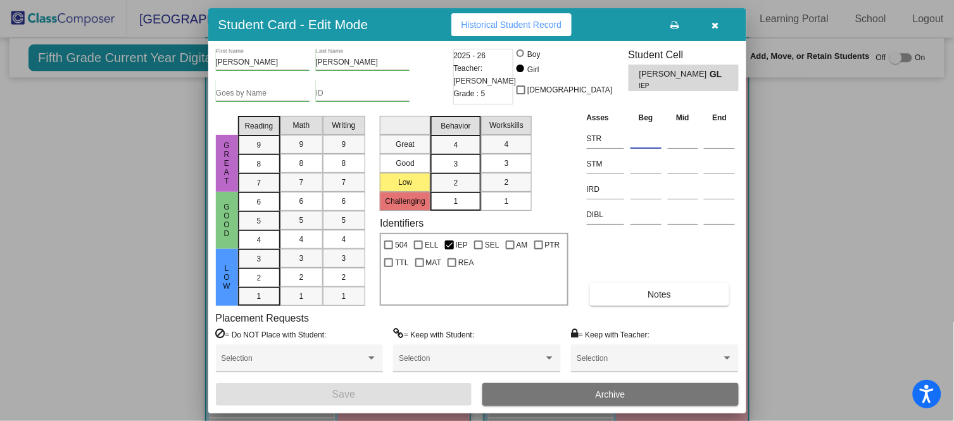
click at [635, 137] on input at bounding box center [645, 138] width 31 height 19
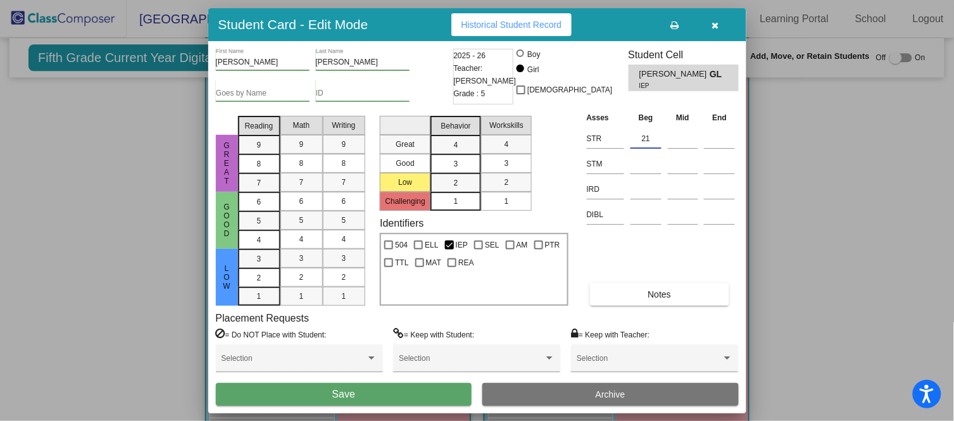
type input "21"
click at [387, 394] on button "Save" at bounding box center [344, 394] width 256 height 23
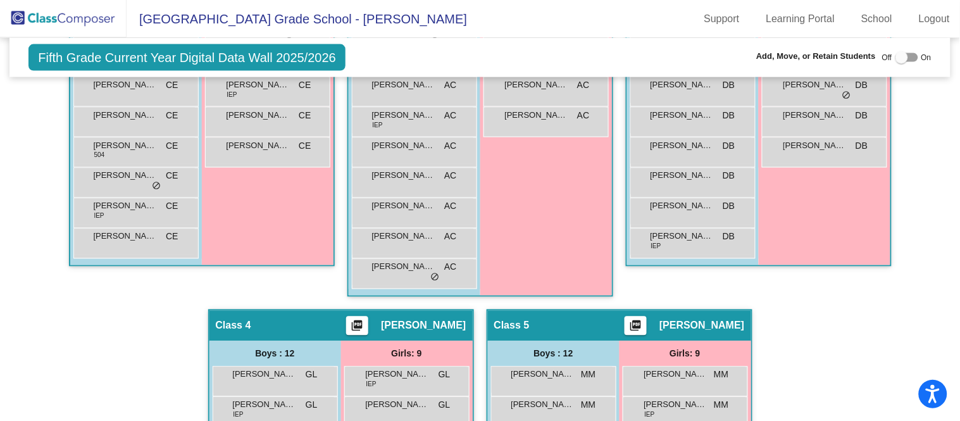
scroll to position [504, 0]
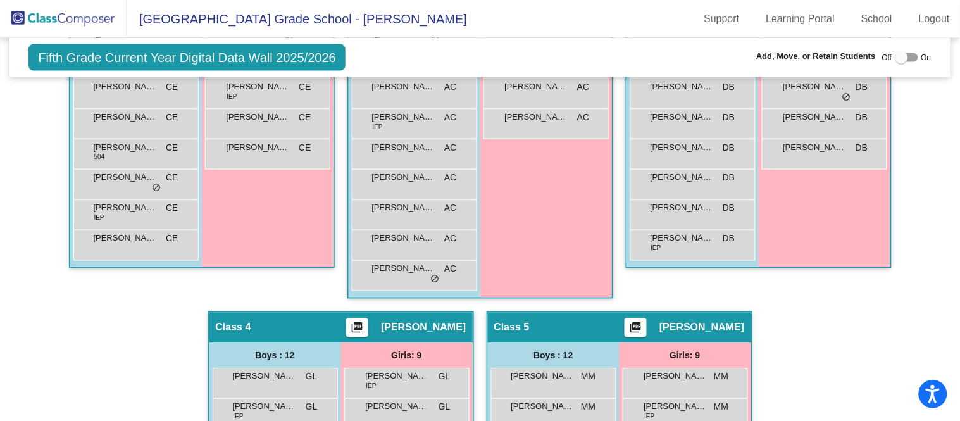
click at [24, 383] on div "Hallway - Hallway Class picture_as_pdf Add Student First Name Last Name Student…" at bounding box center [479, 296] width 921 height 914
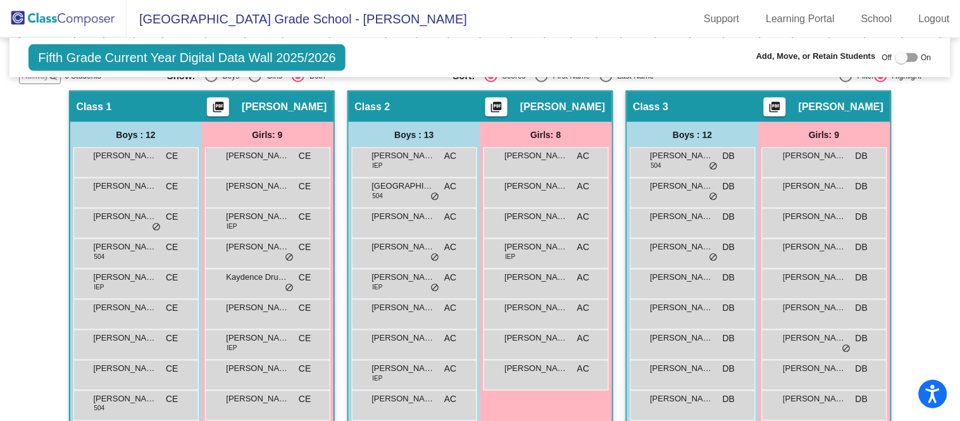
scroll to position [236, 0]
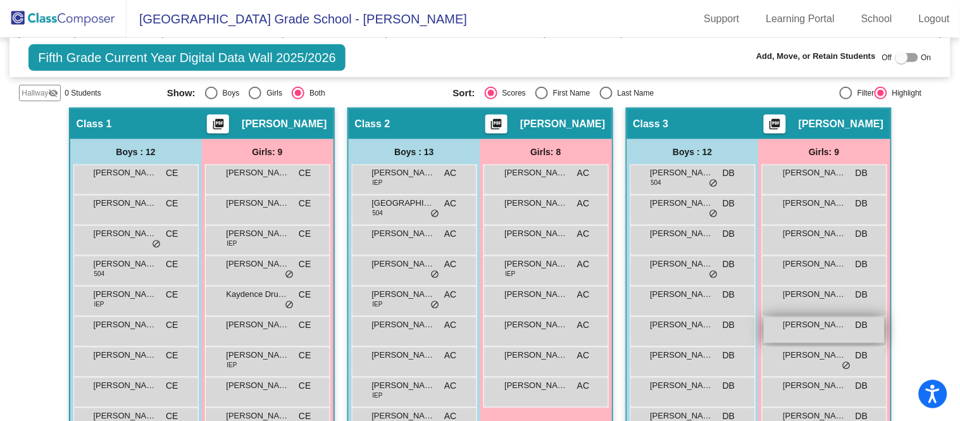
click at [815, 327] on span "[PERSON_NAME]" at bounding box center [814, 324] width 63 height 13
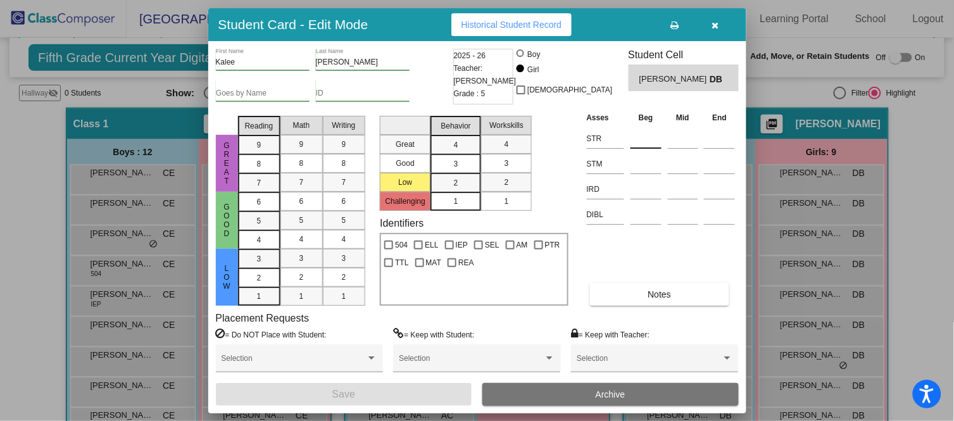
click at [641, 135] on input at bounding box center [645, 138] width 31 height 19
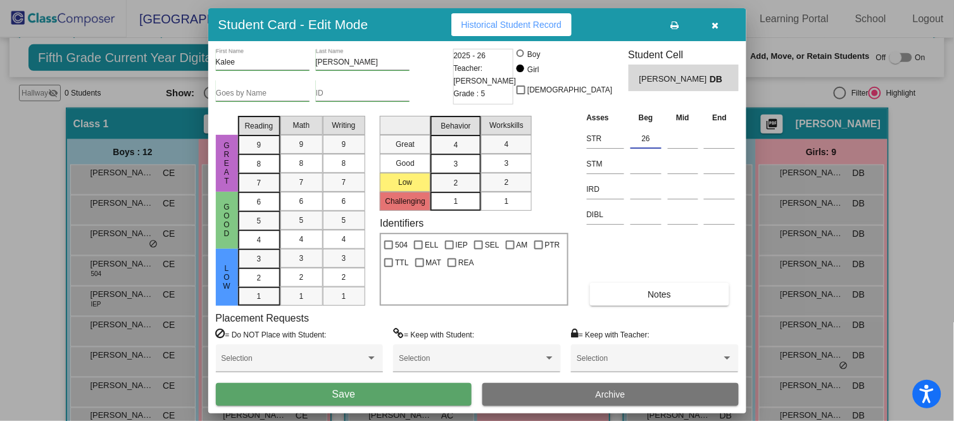
type input "26"
click at [396, 388] on button "Save" at bounding box center [344, 394] width 256 height 23
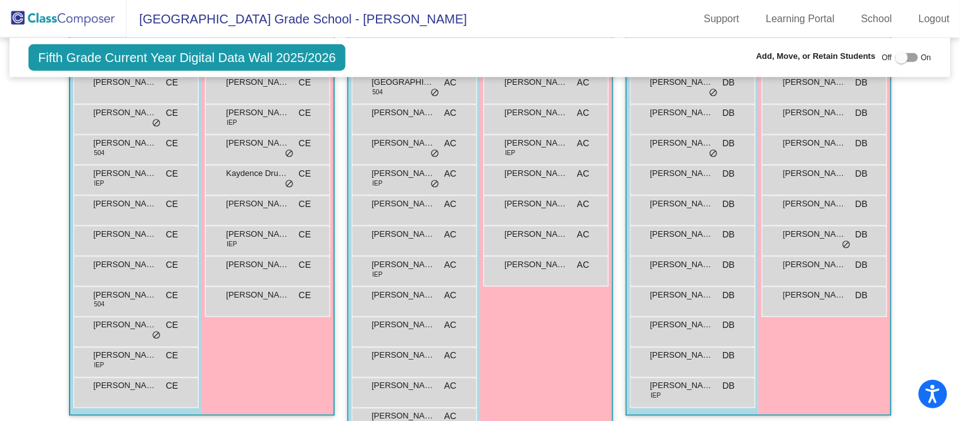
scroll to position [358, 0]
click at [101, 171] on span "[PERSON_NAME]" at bounding box center [125, 172] width 63 height 13
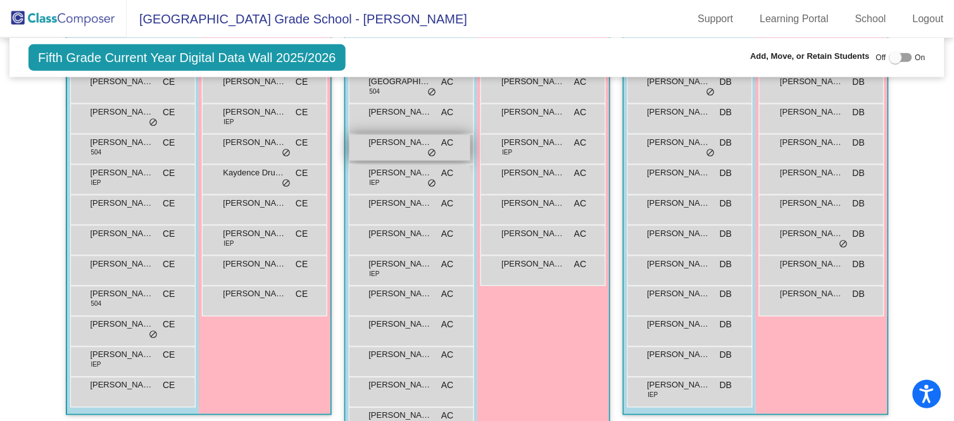
click at [0, 269] on mat-sidenav-content "Fifth Grade Current Year Digital Data Wall 2025/2026 Add, Move, or Retain Stude…" at bounding box center [477, 229] width 954 height 383
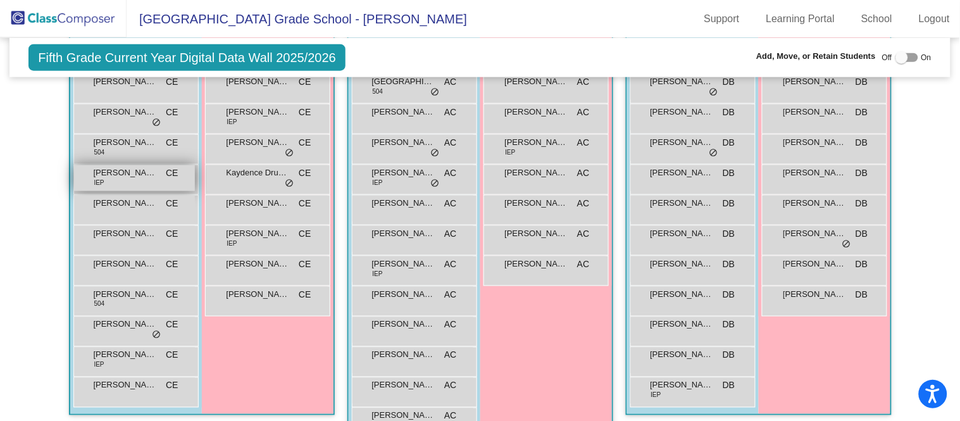
click at [156, 171] on div "[PERSON_NAME] IEP CE lock do_not_disturb_alt" at bounding box center [134, 178] width 121 height 26
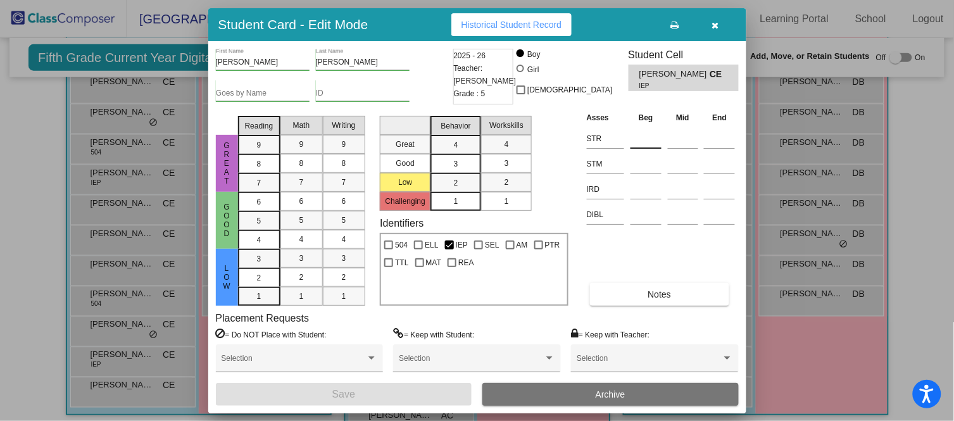
click at [652, 134] on input at bounding box center [645, 138] width 31 height 19
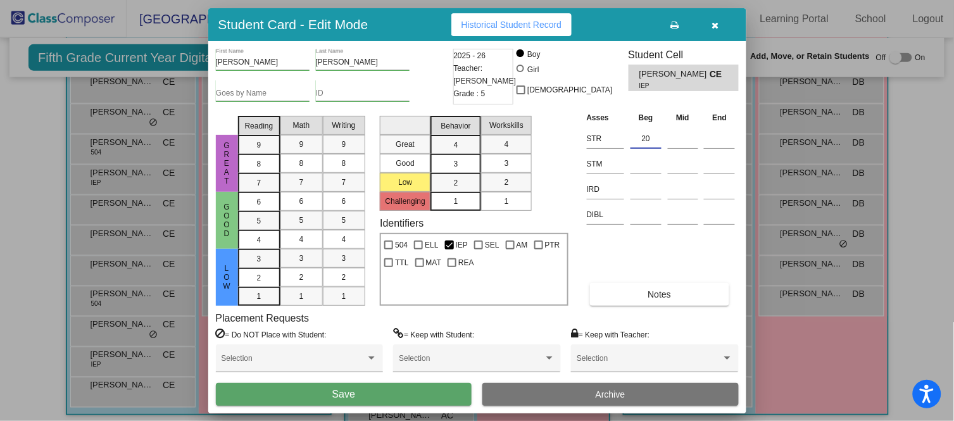
type input "20"
click at [384, 390] on button "Save" at bounding box center [344, 394] width 256 height 23
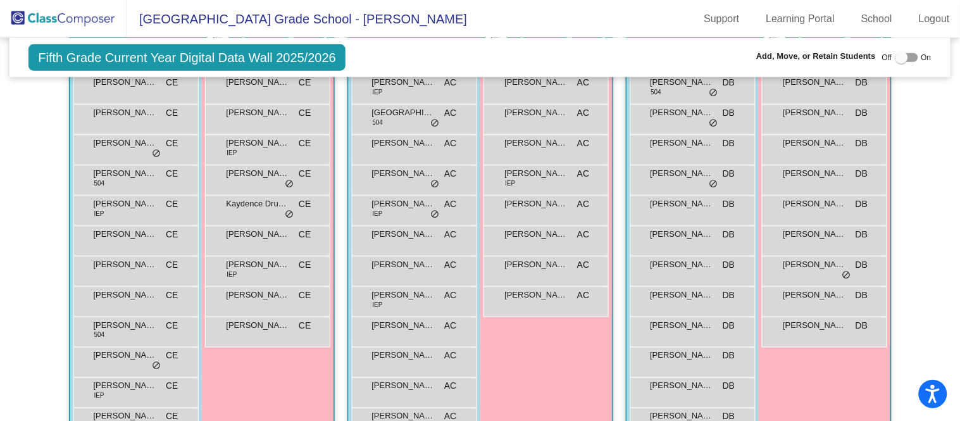
scroll to position [324, 0]
click at [288, 154] on div "[PERSON_NAME] IEP CE lock do_not_disturb_alt" at bounding box center [267, 151] width 121 height 26
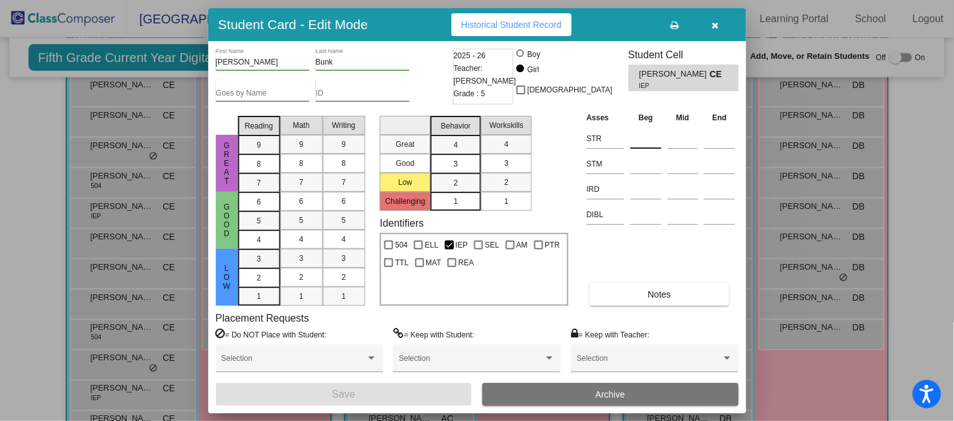
click at [640, 134] on input at bounding box center [645, 138] width 31 height 19
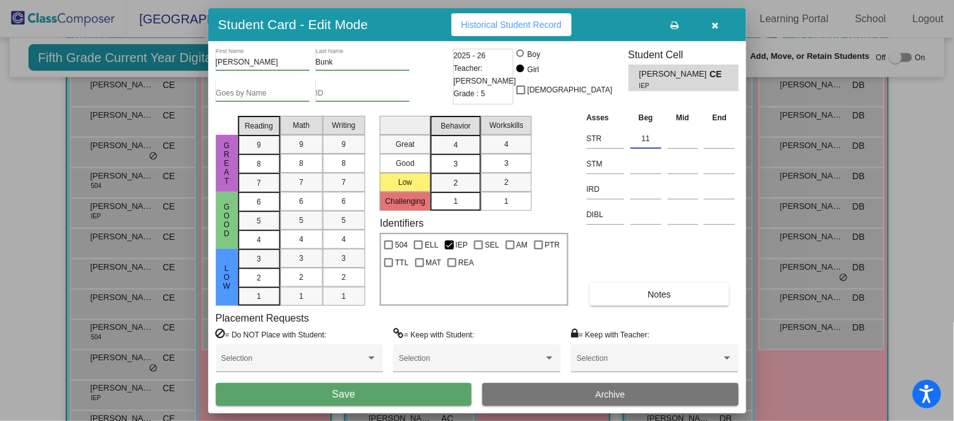
type input "11"
click at [373, 393] on button "Save" at bounding box center [344, 394] width 256 height 23
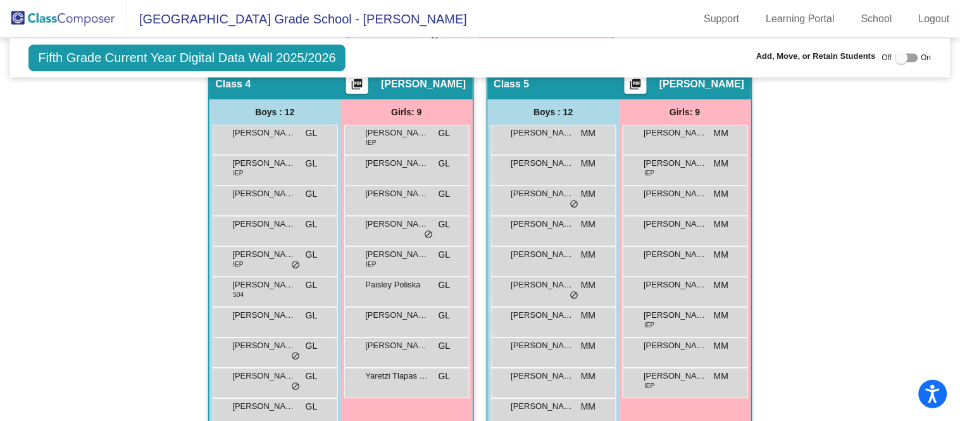
scroll to position [749, 0]
click at [282, 158] on span "[PERSON_NAME] "CJ" [PERSON_NAME]" at bounding box center [264, 162] width 63 height 13
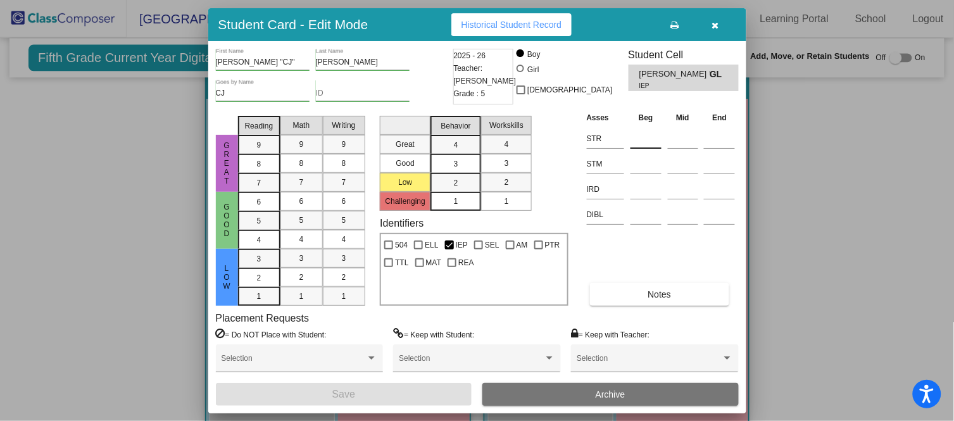
click at [634, 133] on input at bounding box center [645, 138] width 31 height 19
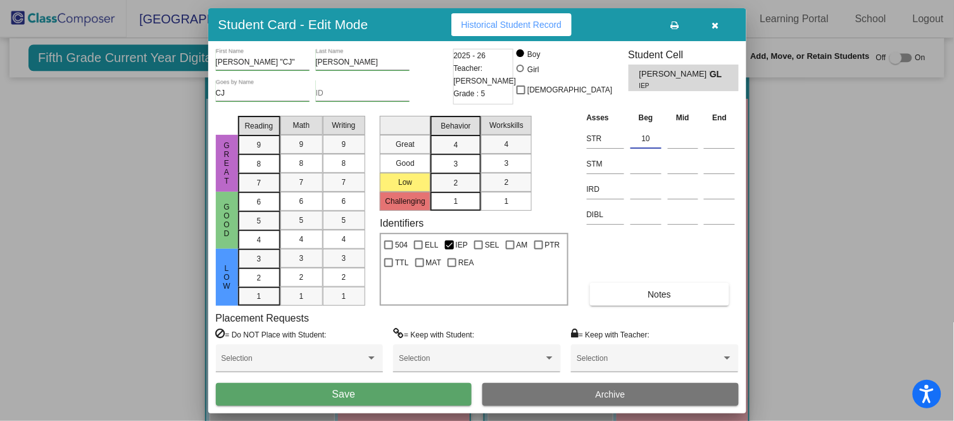
type input "10"
click at [389, 397] on button "Save" at bounding box center [344, 394] width 256 height 23
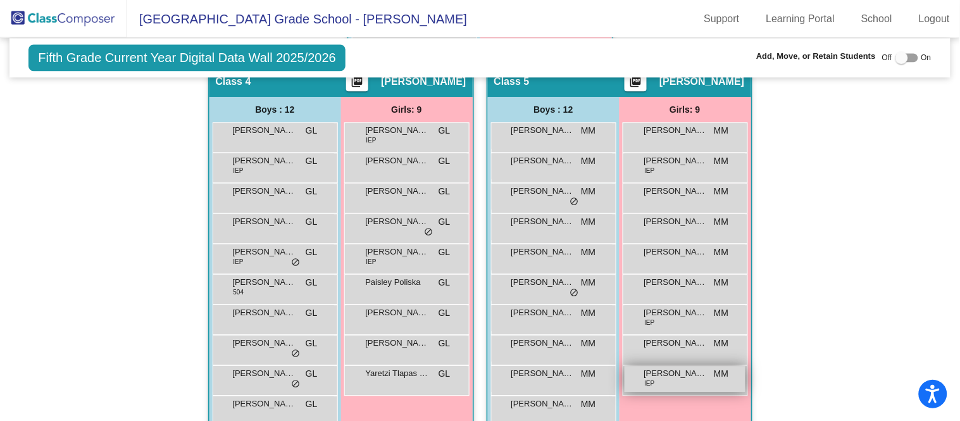
click at [675, 373] on span "[PERSON_NAME] ([PERSON_NAME]) [PERSON_NAME]" at bounding box center [675, 373] width 63 height 13
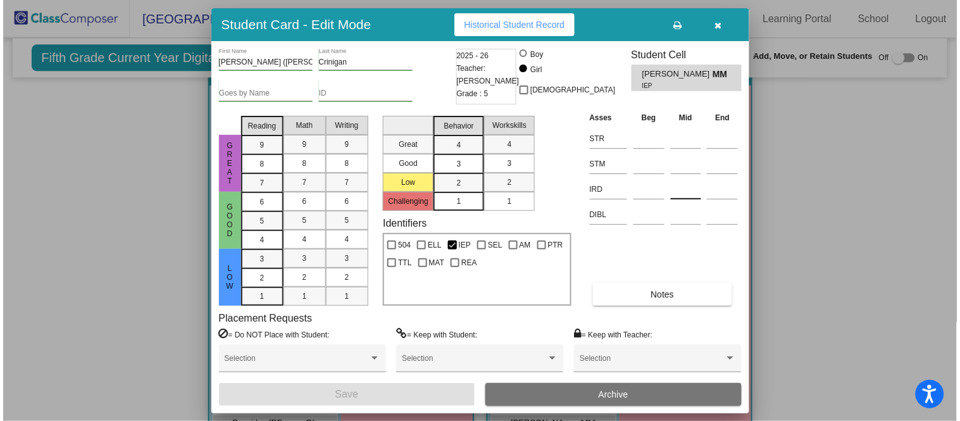
scroll to position [773, 0]
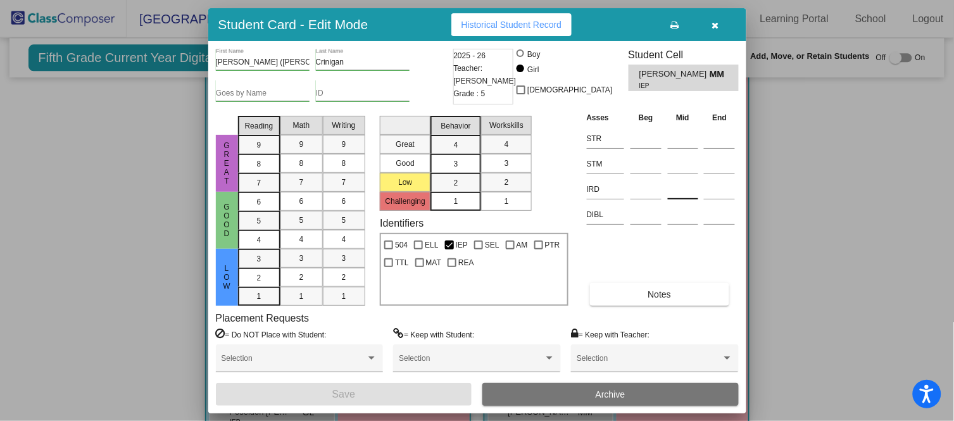
click at [59, 359] on div at bounding box center [477, 210] width 954 height 421
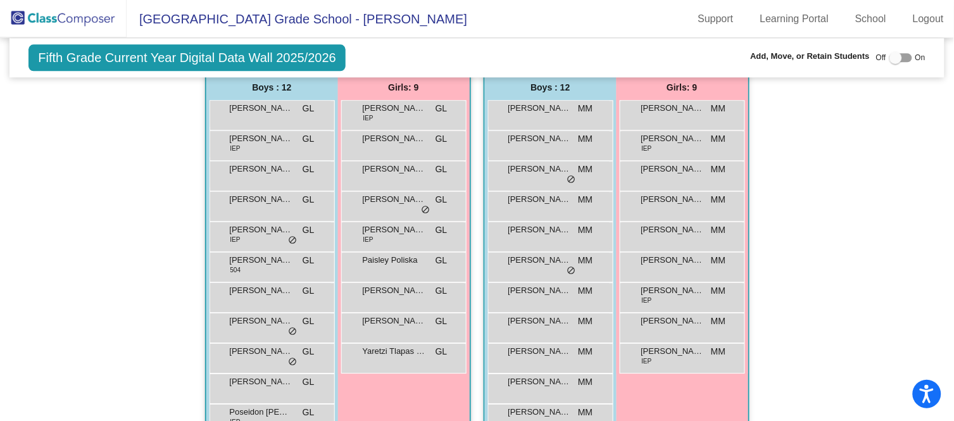
click at [55, 358] on div "Hallway - Hallway Class picture_as_pdf Add Student First Name Last Name Student…" at bounding box center [477, 28] width 916 height 914
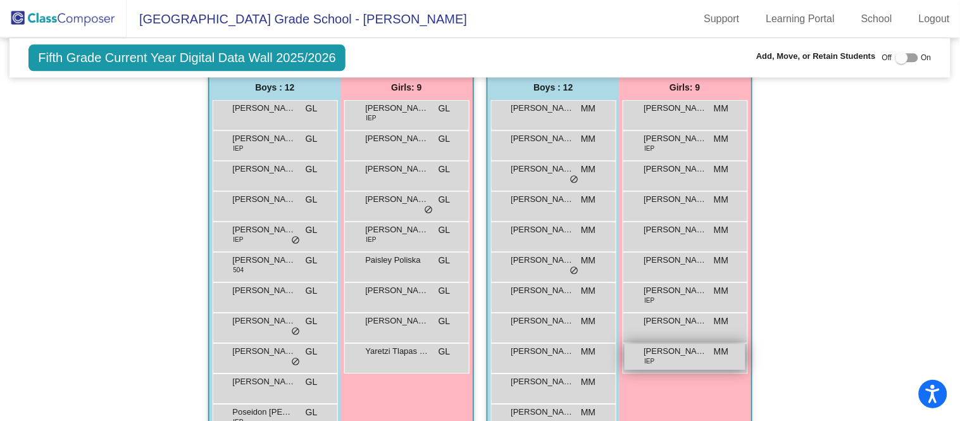
click at [688, 357] on div "[PERSON_NAME] ([PERSON_NAME]) [PERSON_NAME] IEP MM lock do_not_disturb_alt" at bounding box center [685, 357] width 121 height 26
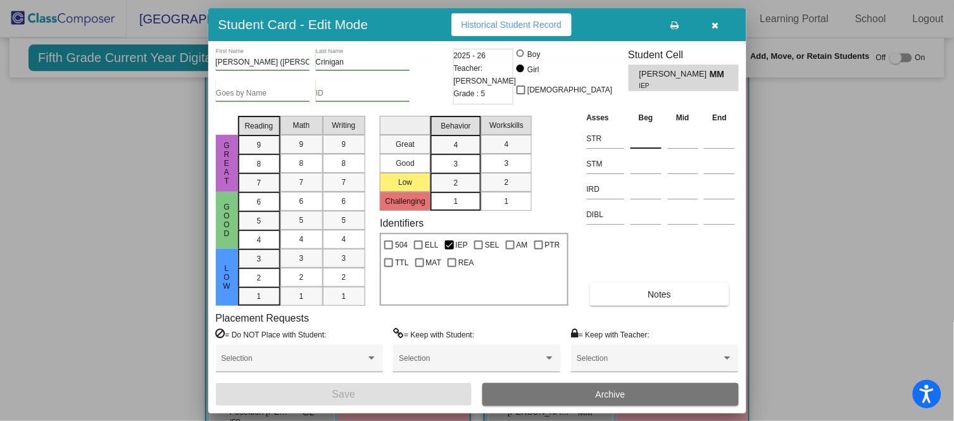
click at [643, 127] on div at bounding box center [645, 136] width 31 height 23
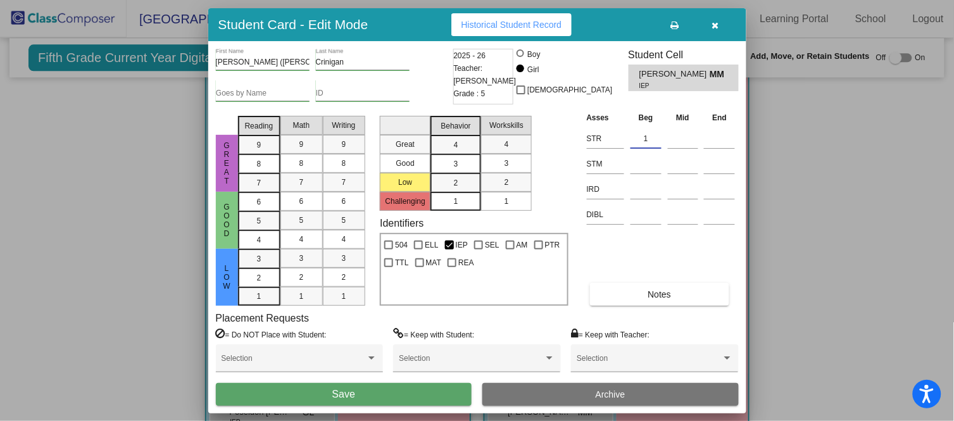
type input "1"
click at [410, 390] on button "Save" at bounding box center [344, 394] width 256 height 23
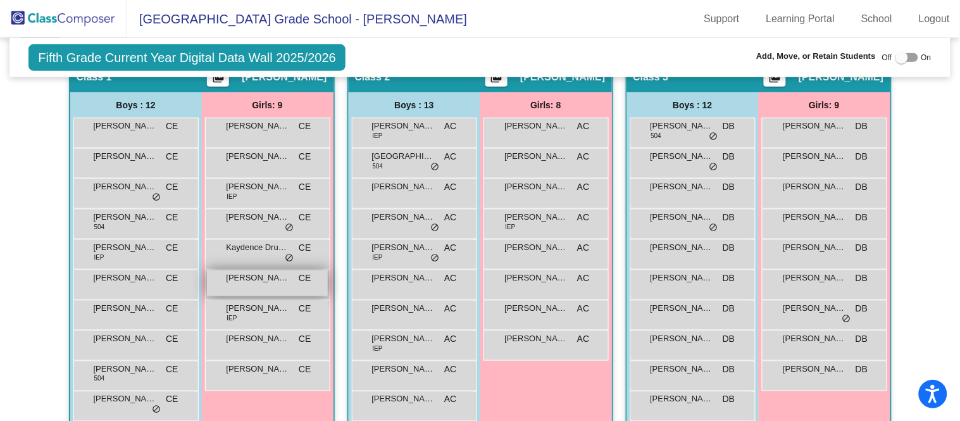
scroll to position [283, 0]
click at [277, 247] on span "Kaydence Drummer" at bounding box center [258, 247] width 63 height 13
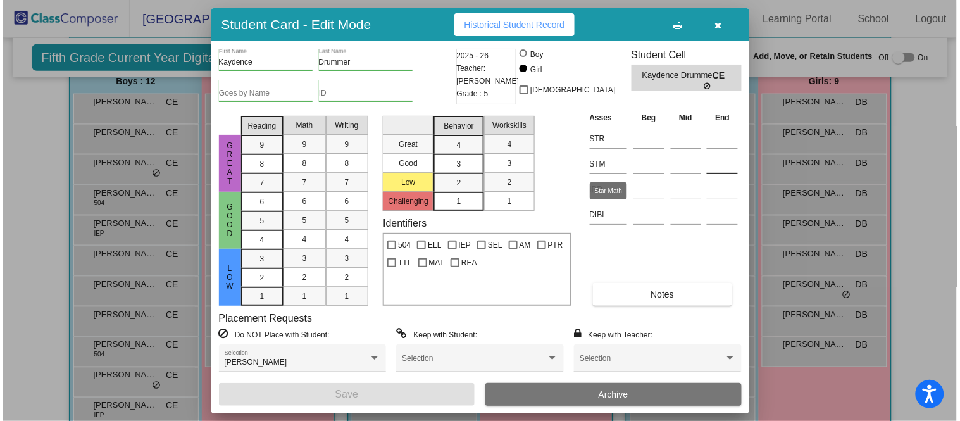
scroll to position [308, 0]
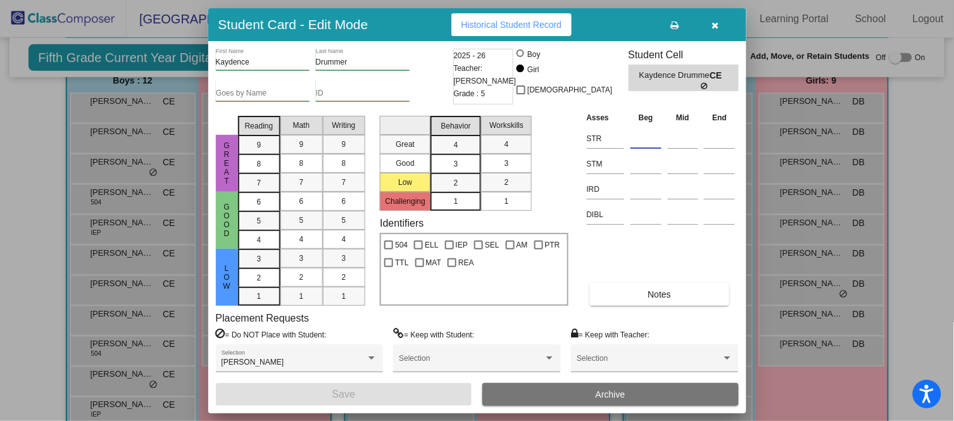
click at [641, 136] on input at bounding box center [645, 138] width 31 height 19
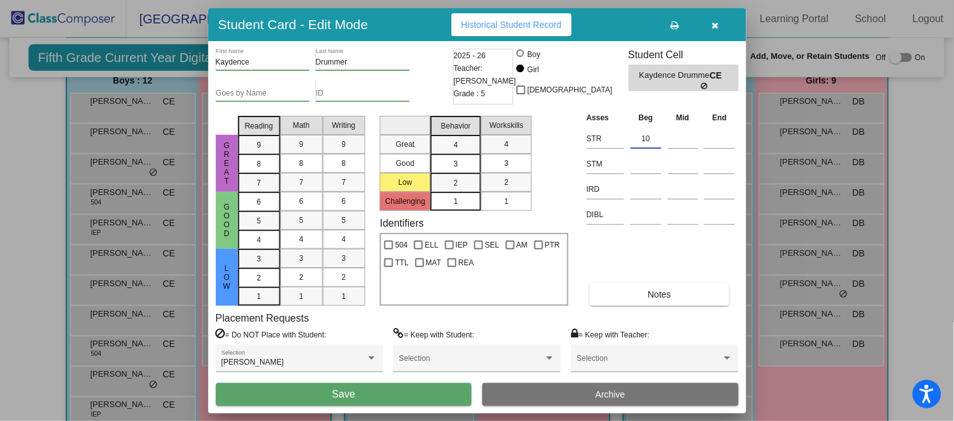
type input "10"
click at [379, 390] on button "Save" at bounding box center [344, 394] width 256 height 23
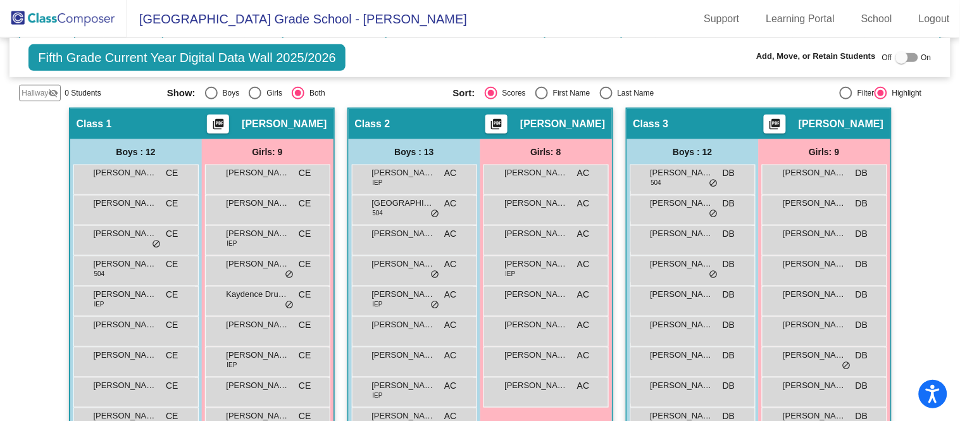
scroll to position [237, 0]
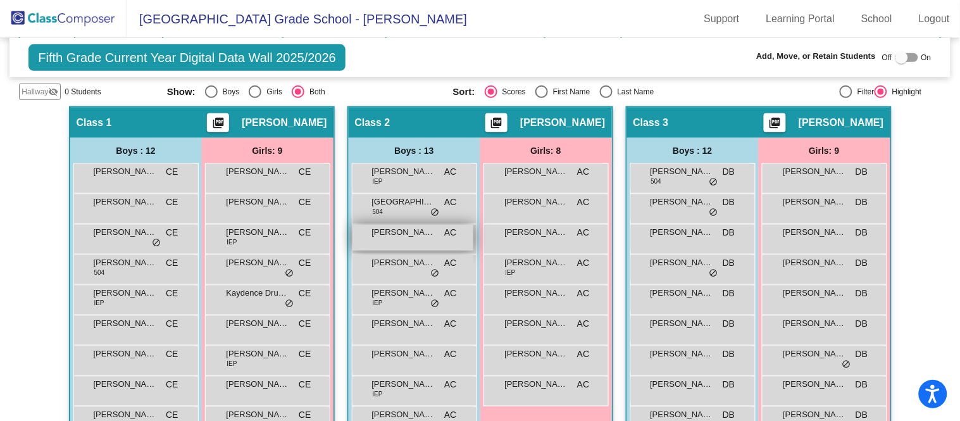
click at [404, 237] on div "[PERSON_NAME] Files AC lock do_not_disturb_alt" at bounding box center [412, 238] width 121 height 26
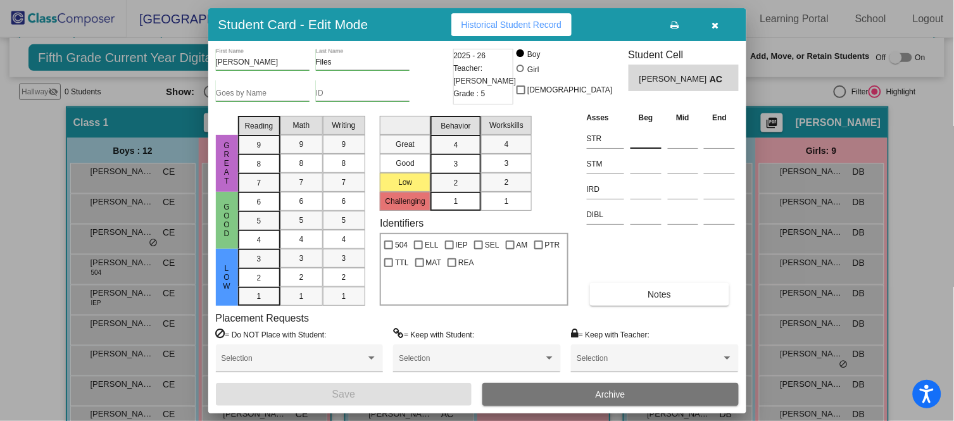
click at [632, 139] on input at bounding box center [645, 138] width 31 height 19
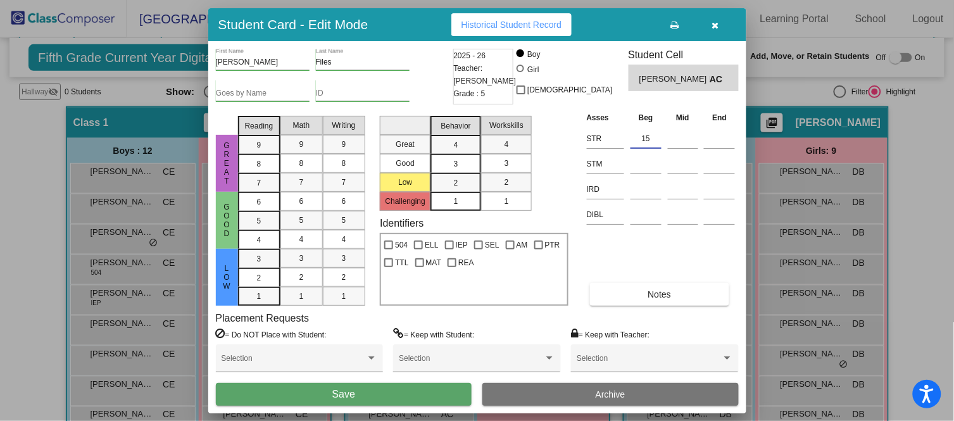
type input "15"
click at [394, 391] on button "Save" at bounding box center [344, 394] width 256 height 23
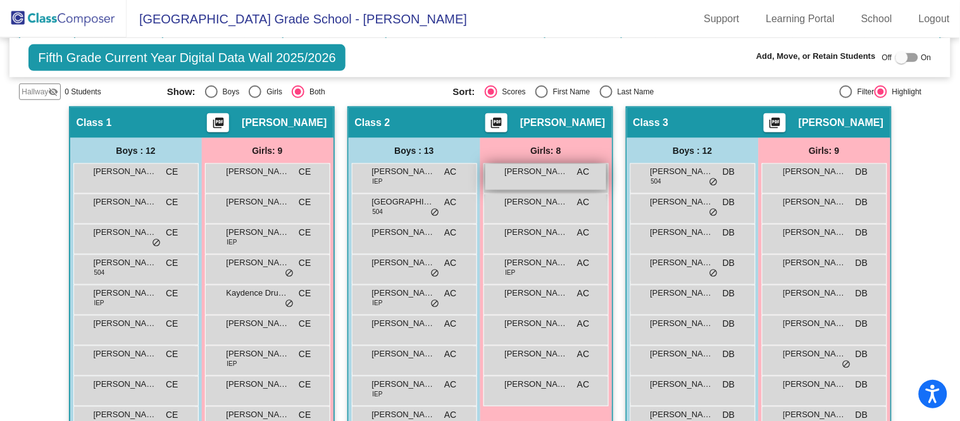
click at [556, 177] on div "[PERSON_NAME] AC lock do_not_disturb_alt" at bounding box center [545, 177] width 121 height 26
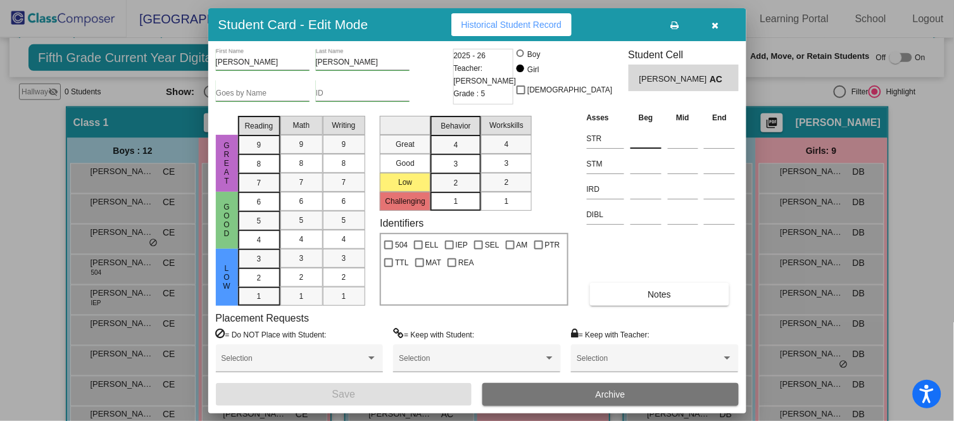
click at [644, 140] on input at bounding box center [645, 138] width 31 height 19
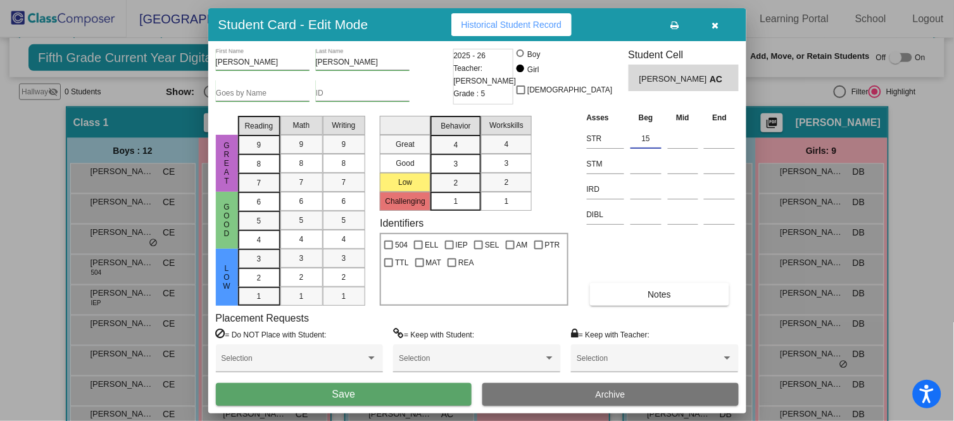
type input "15"
click at [386, 387] on button "Save" at bounding box center [344, 394] width 256 height 23
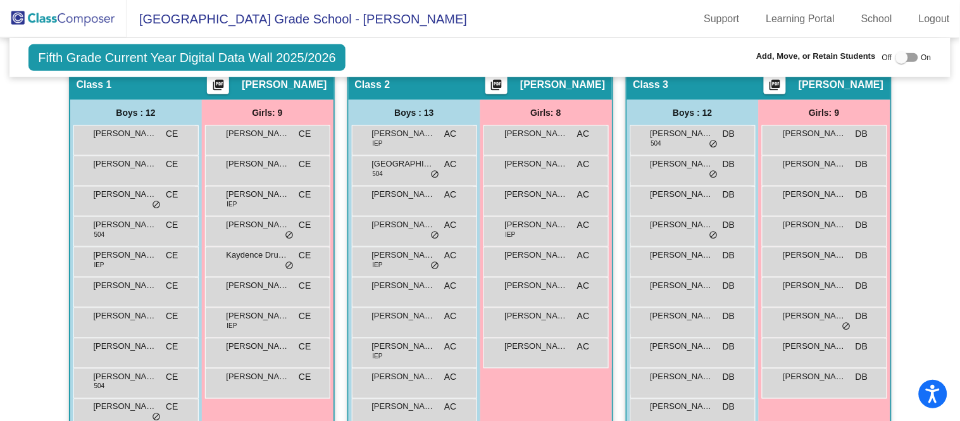
scroll to position [282, 0]
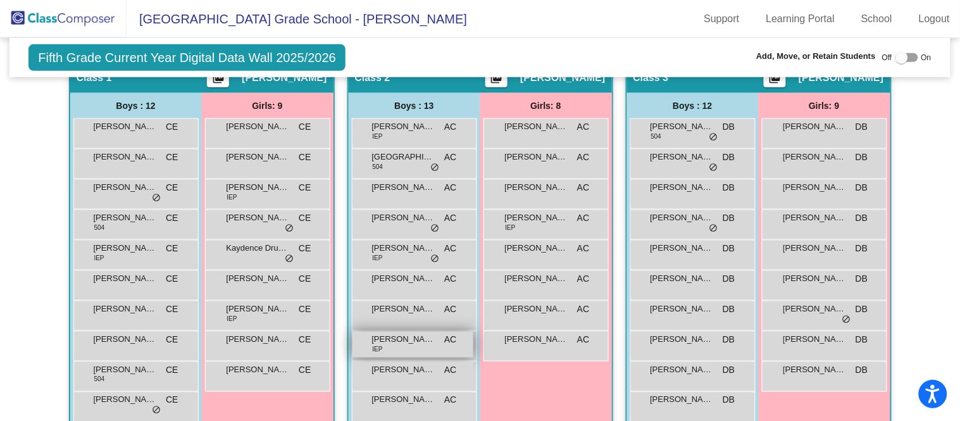
click at [404, 339] on span "[PERSON_NAME]" at bounding box center [403, 339] width 63 height 13
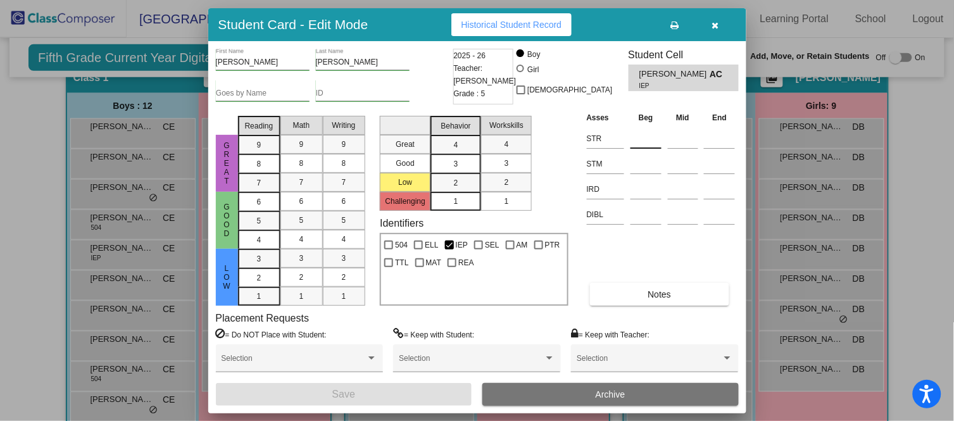
click at [659, 133] on input at bounding box center [645, 138] width 31 height 19
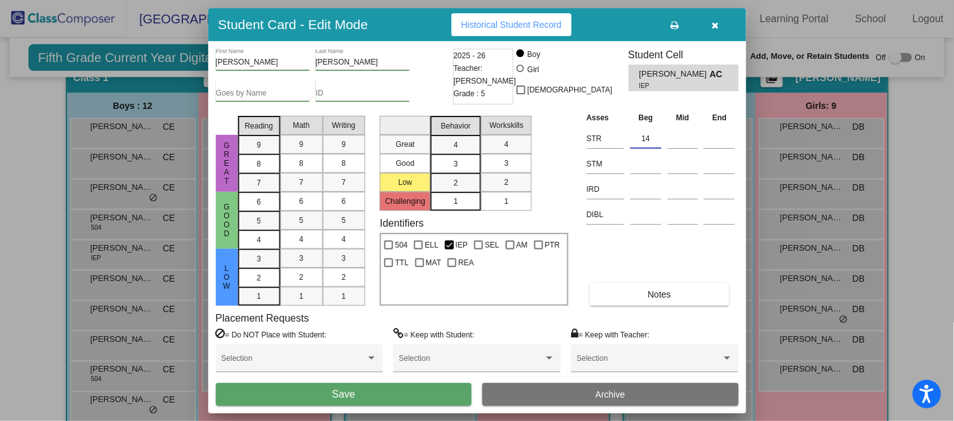
type input "14"
click at [378, 396] on button "Save" at bounding box center [344, 394] width 256 height 23
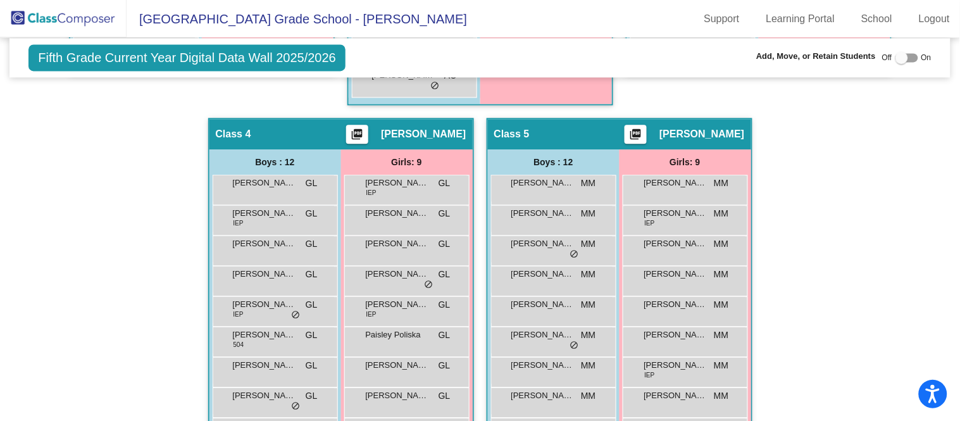
click at [39, 313] on div "Hallway - Hallway Class picture_as_pdf Add Student First Name Last Name Student…" at bounding box center [479, 103] width 921 height 914
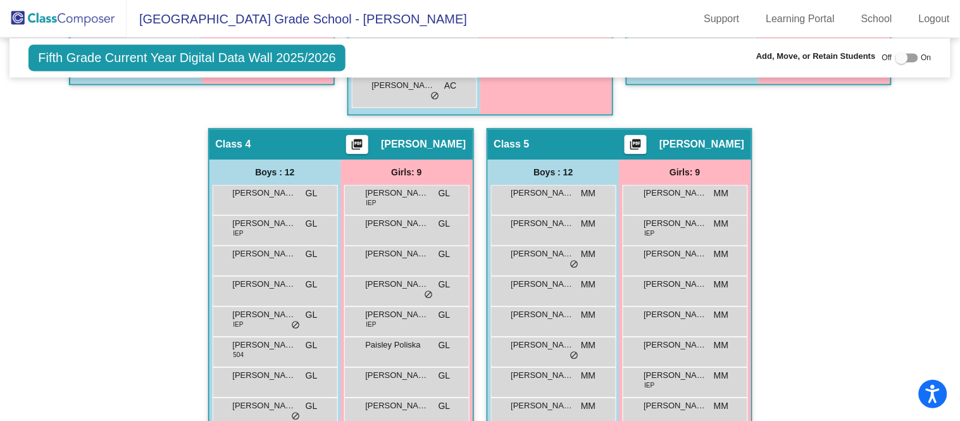
click at [37, 321] on div "Hallway - Hallway Class picture_as_pdf Add Student First Name Last Name Student…" at bounding box center [479, 113] width 921 height 914
click at [670, 232] on div "[PERSON_NAME] IEP MM lock do_not_disturb_alt" at bounding box center [685, 229] width 121 height 26
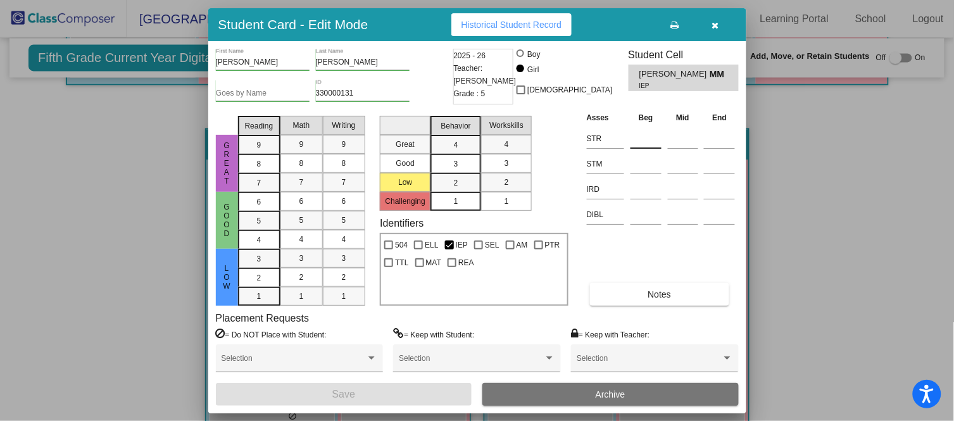
click at [636, 134] on input at bounding box center [645, 138] width 31 height 19
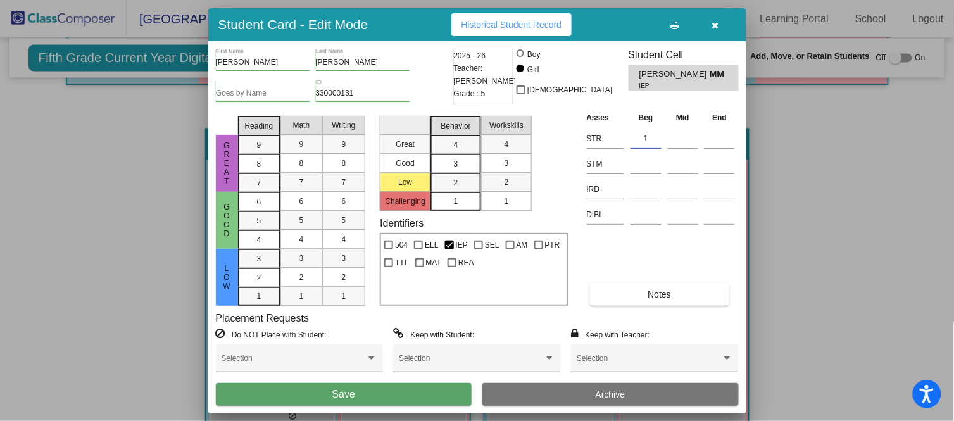
type input "1"
click at [389, 396] on button "Save" at bounding box center [344, 394] width 256 height 23
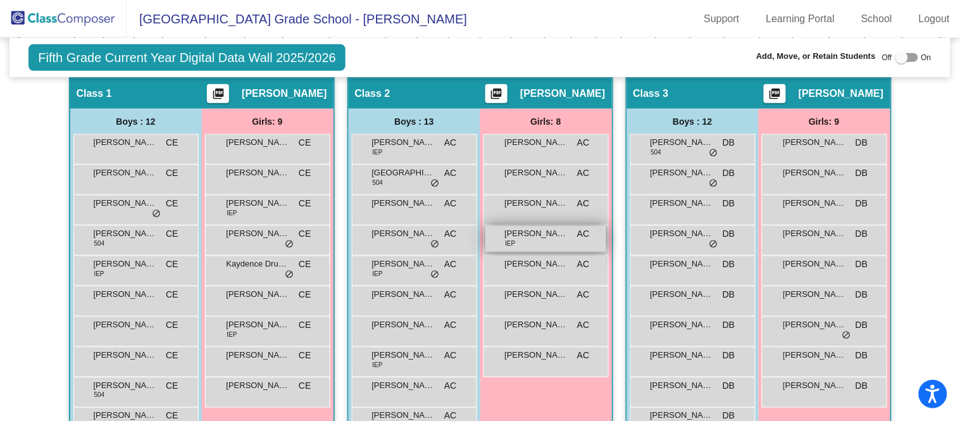
click at [540, 231] on span "[PERSON_NAME]" at bounding box center [536, 233] width 63 height 13
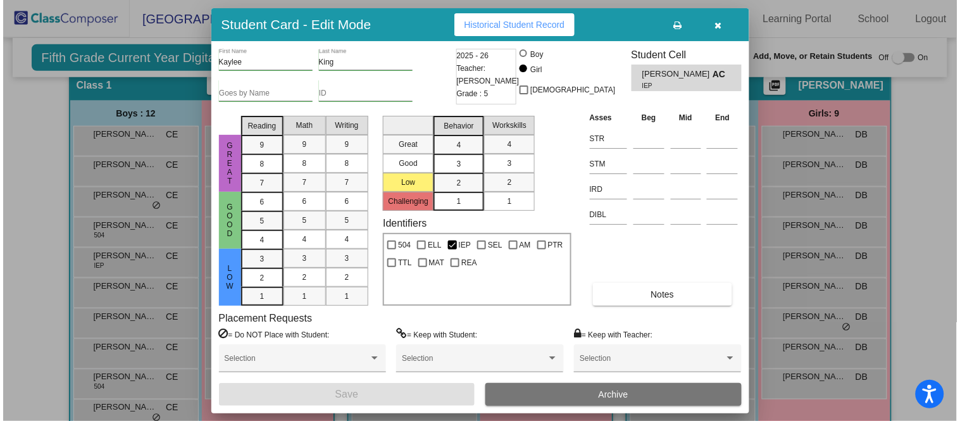
scroll to position [277, 0]
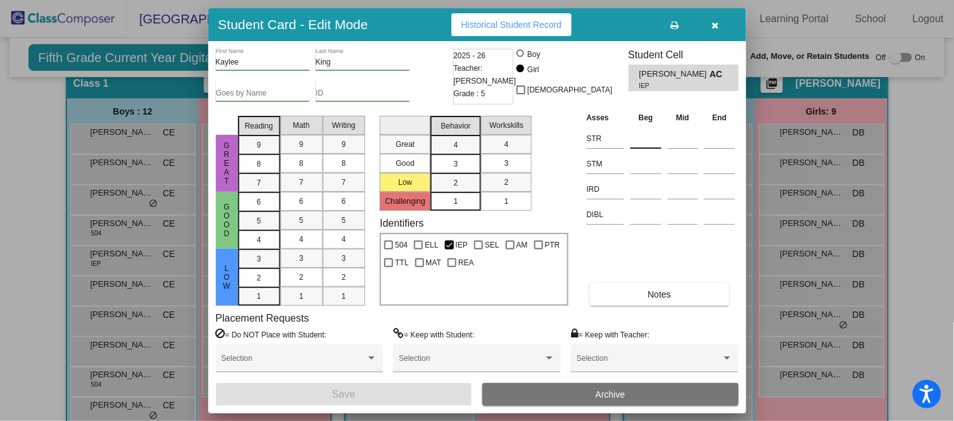
click at [651, 144] on input at bounding box center [645, 138] width 31 height 19
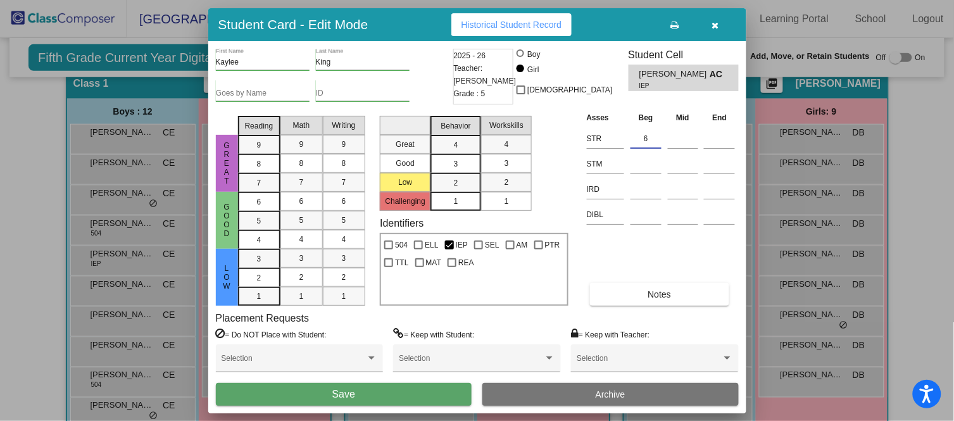
type input "6"
click at [387, 394] on button "Save" at bounding box center [344, 394] width 256 height 23
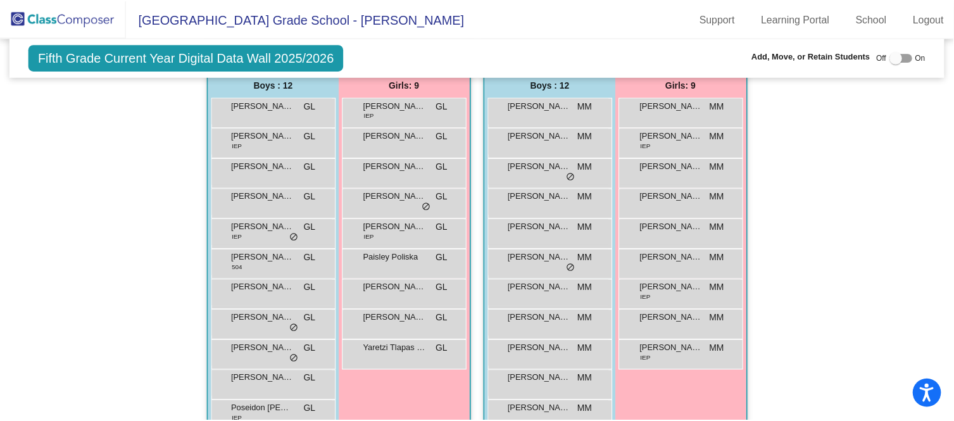
scroll to position [776, 0]
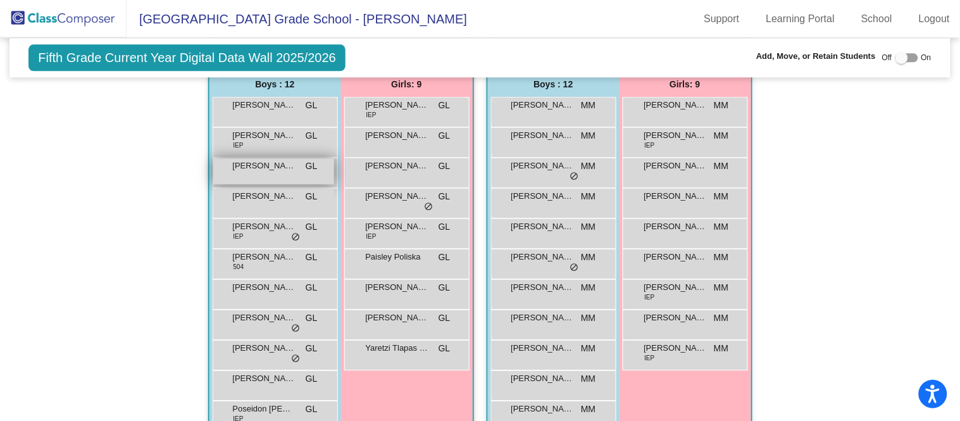
click at [287, 162] on span "[PERSON_NAME]" at bounding box center [264, 165] width 63 height 13
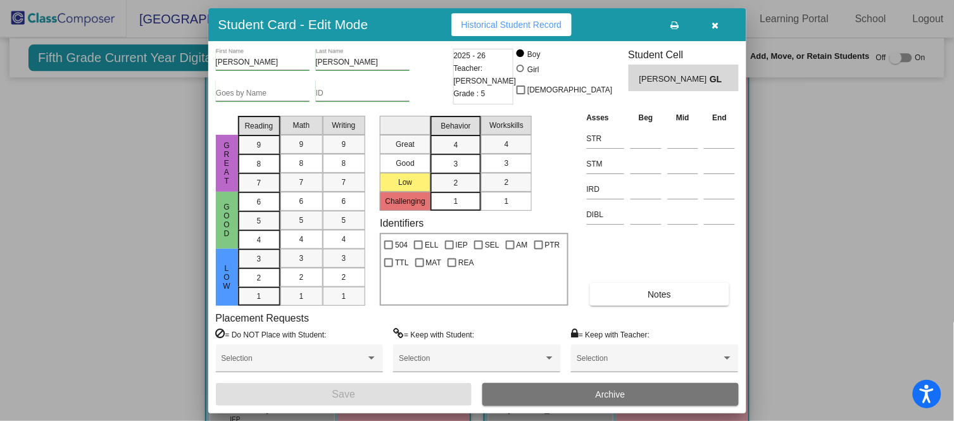
click at [78, 311] on div at bounding box center [477, 210] width 954 height 421
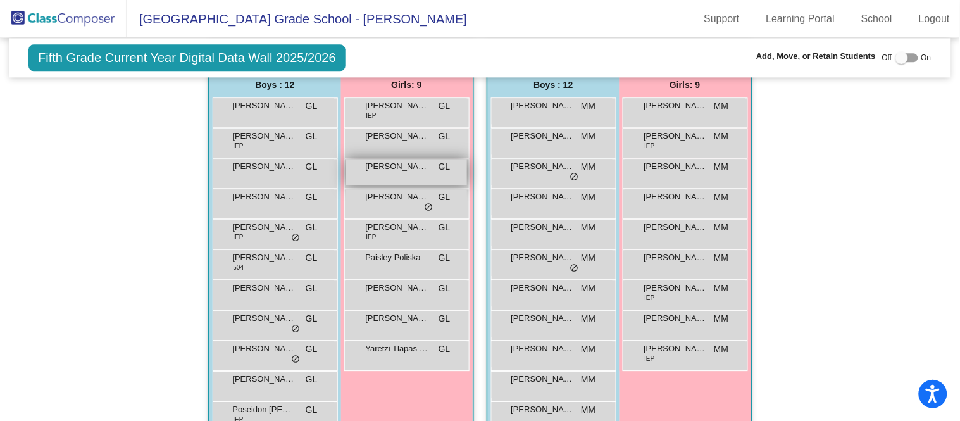
click at [77, 312] on div "Hallway - Hallway Class picture_as_pdf Add Student First Name Last Name Student…" at bounding box center [479, 25] width 921 height 914
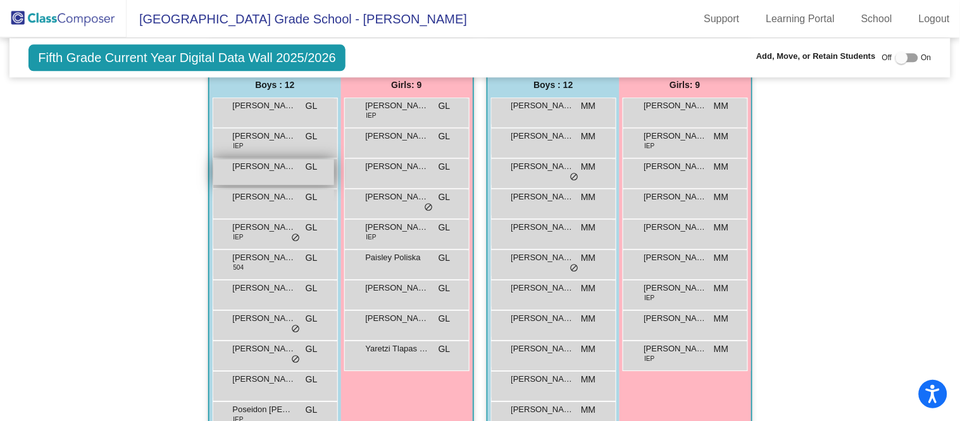
click at [282, 165] on span "[PERSON_NAME]" at bounding box center [264, 166] width 63 height 13
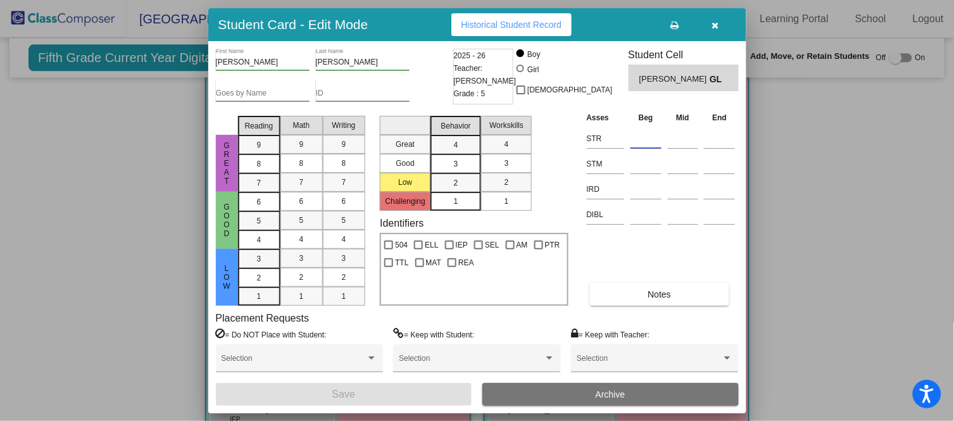
click at [657, 144] on input at bounding box center [645, 138] width 31 height 19
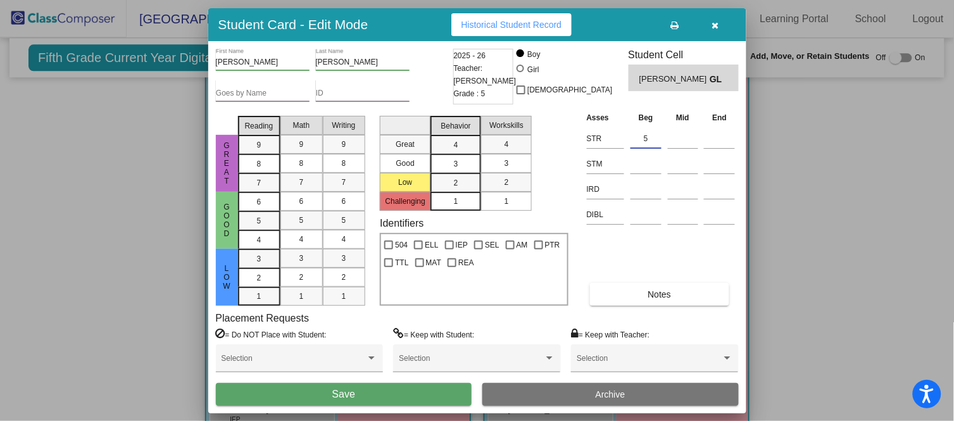
type input "5"
click at [402, 388] on button "Save" at bounding box center [344, 394] width 256 height 23
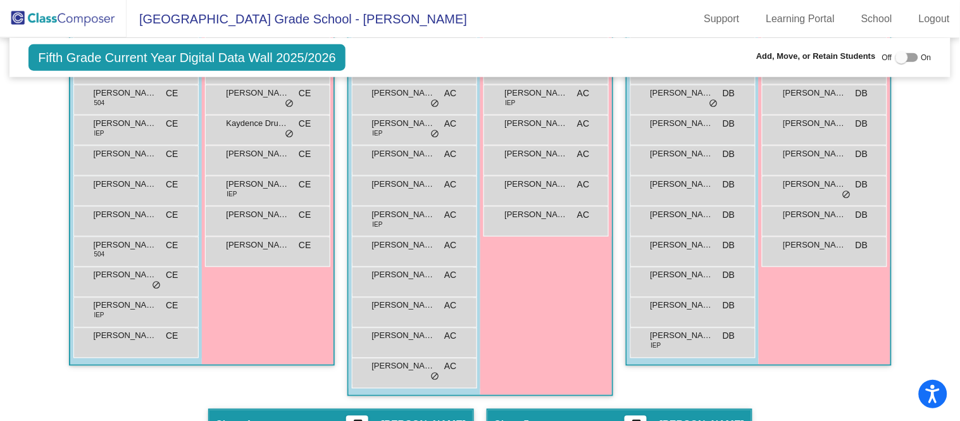
scroll to position [406, 0]
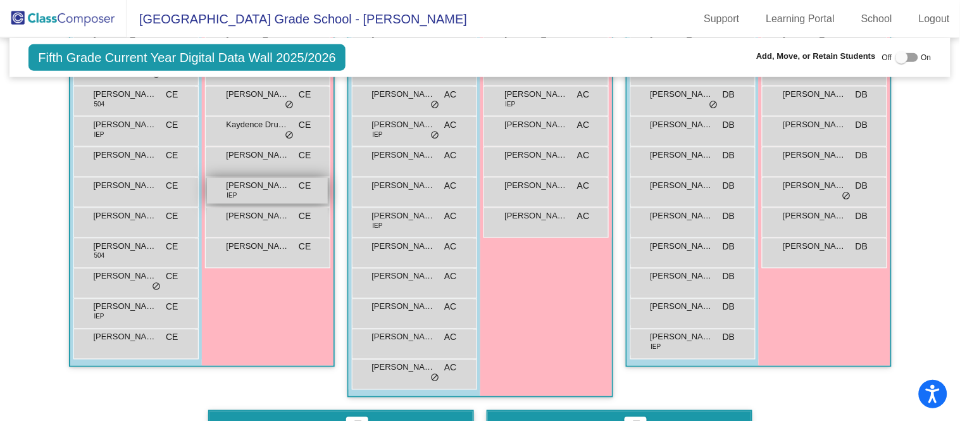
click at [292, 187] on div "[PERSON_NAME] IEP CE lock do_not_disturb_alt" at bounding box center [267, 191] width 121 height 26
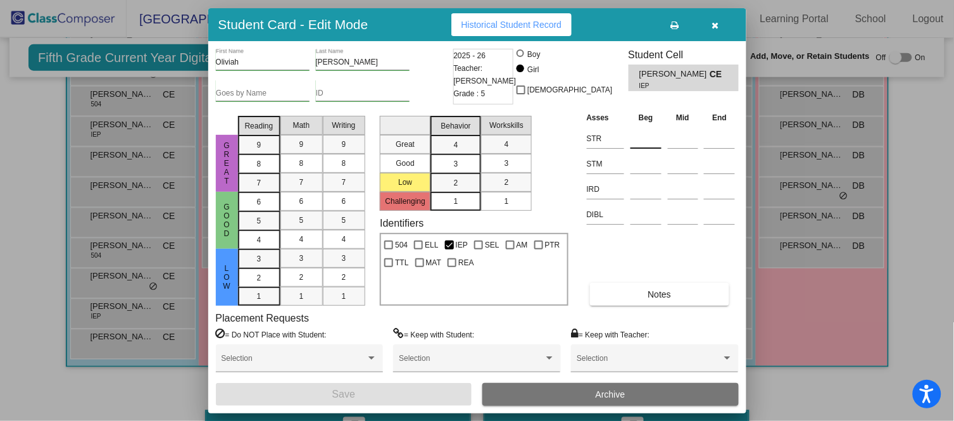
click at [651, 138] on input at bounding box center [645, 138] width 31 height 19
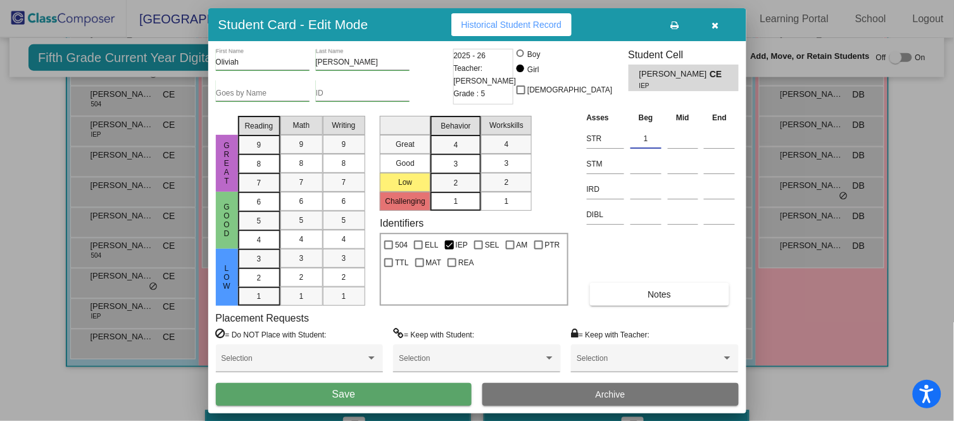
type input "1"
click at [411, 396] on button "Save" at bounding box center [344, 394] width 256 height 23
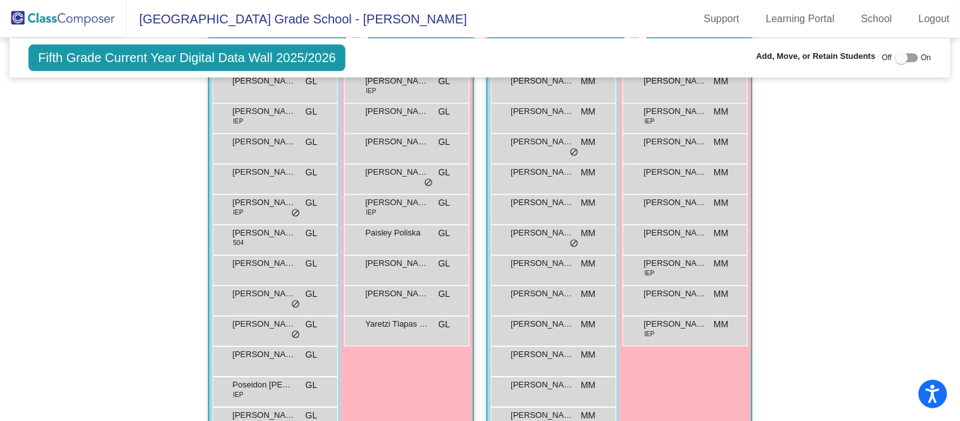
scroll to position [804, 0]
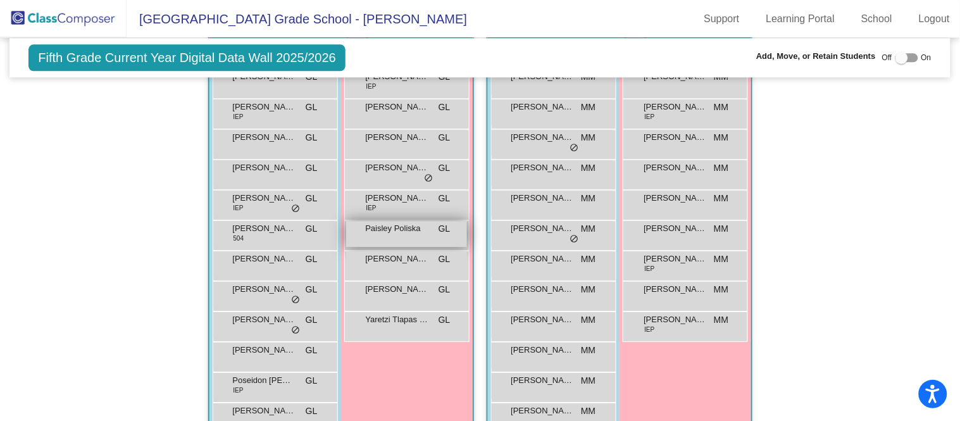
click at [416, 235] on div "Paisley [PERSON_NAME] lock do_not_disturb_alt" at bounding box center [406, 234] width 121 height 26
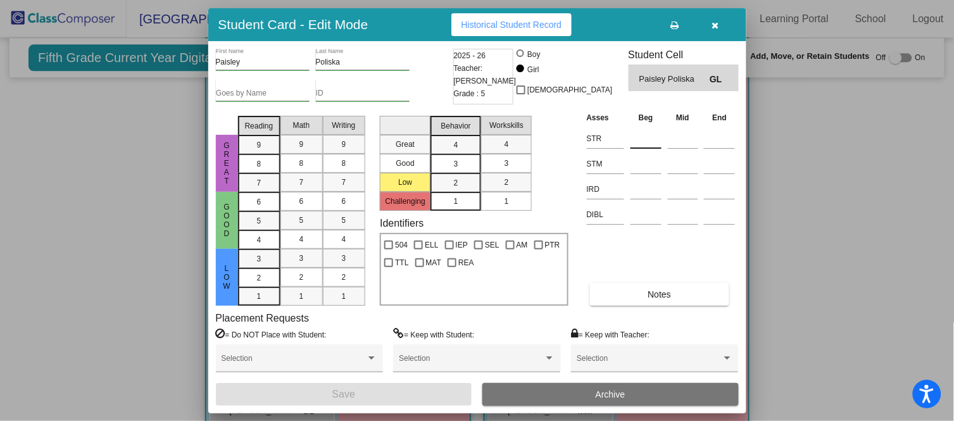
click at [652, 138] on input at bounding box center [645, 138] width 31 height 19
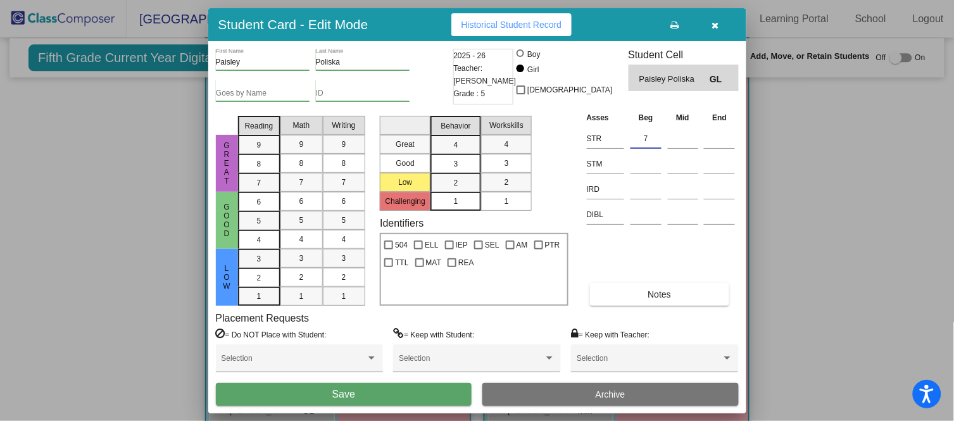
type input "7"
click at [408, 387] on button "Save" at bounding box center [344, 394] width 256 height 23
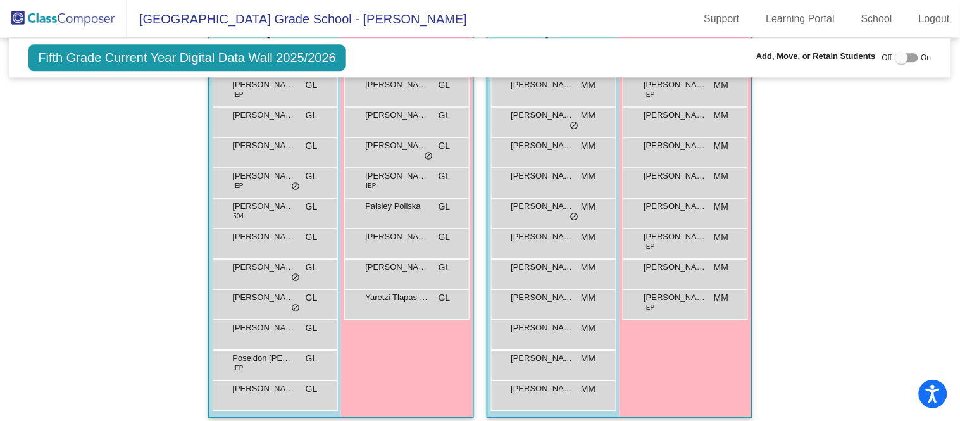
scroll to position [832, 0]
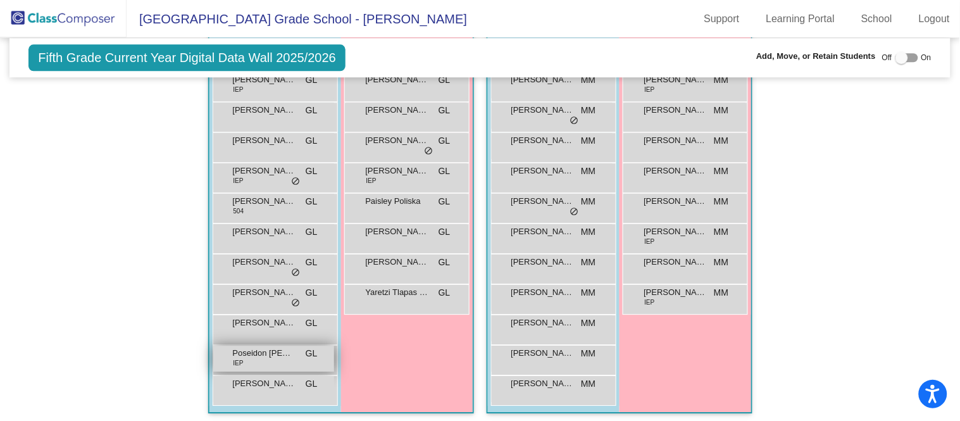
click at [300, 350] on div "Poseidon [PERSON_NAME] IEP GL lock do_not_disturb_alt" at bounding box center [273, 359] width 121 height 26
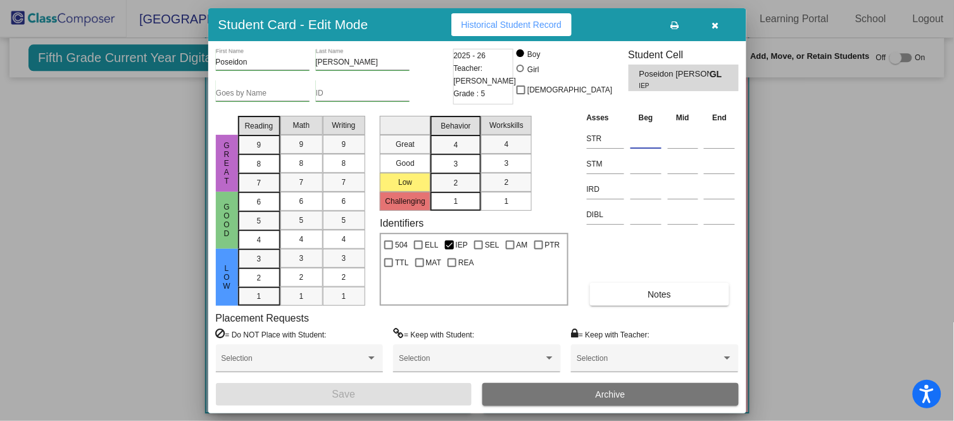
click at [654, 142] on input at bounding box center [645, 138] width 31 height 19
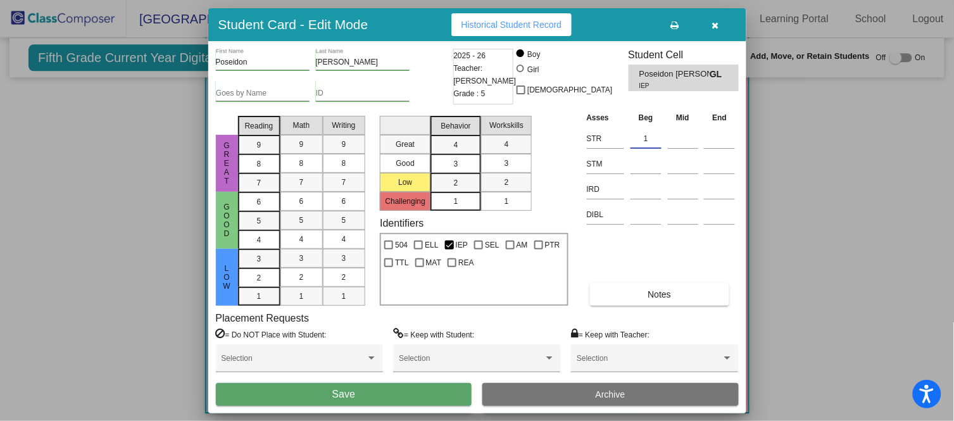
type input "1"
click at [404, 391] on button "Save" at bounding box center [344, 394] width 256 height 23
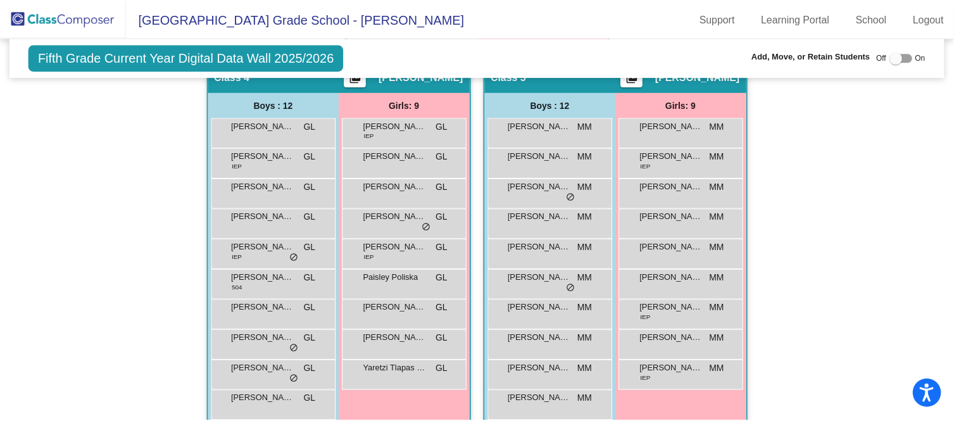
scroll to position [754, 0]
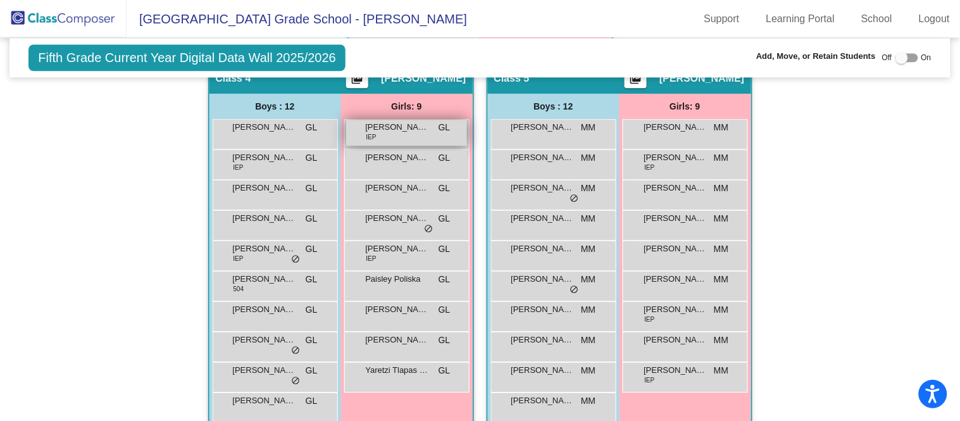
click at [431, 125] on div "[PERSON_NAME] IEP GL lock do_not_disturb_alt" at bounding box center [406, 133] width 121 height 26
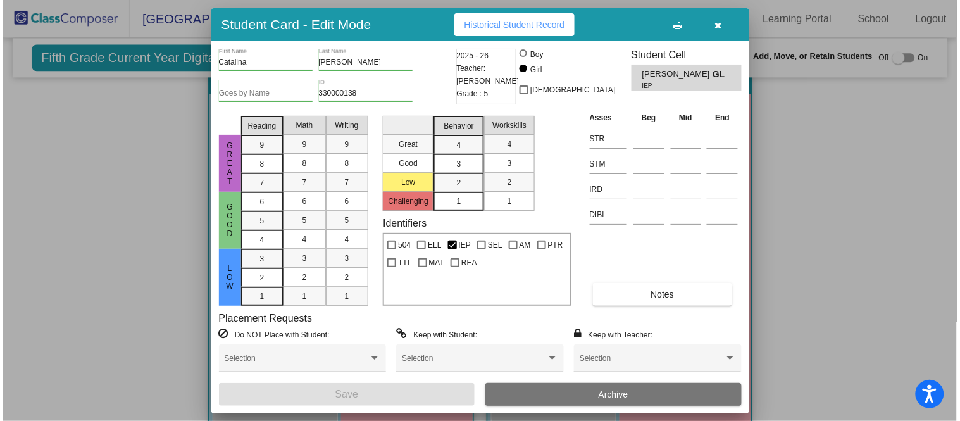
scroll to position [761, 0]
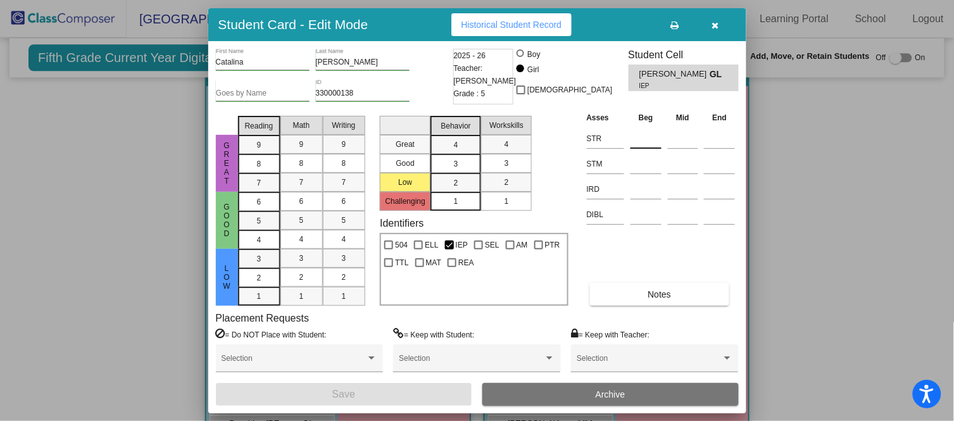
click at [635, 137] on input at bounding box center [645, 138] width 31 height 19
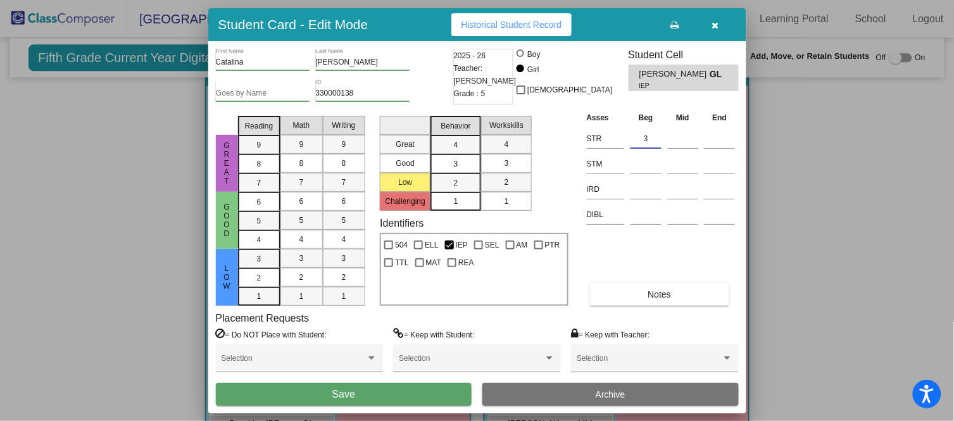
type input "3"
click at [412, 392] on button "Save" at bounding box center [344, 394] width 256 height 23
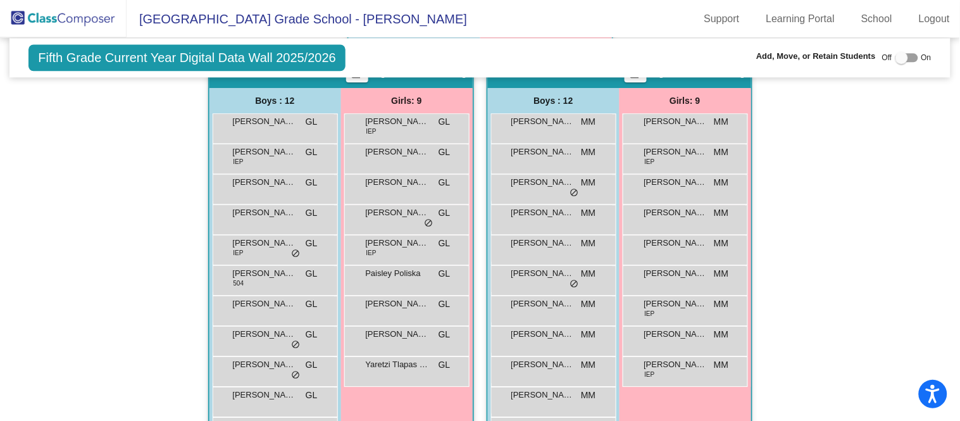
scroll to position [762, 0]
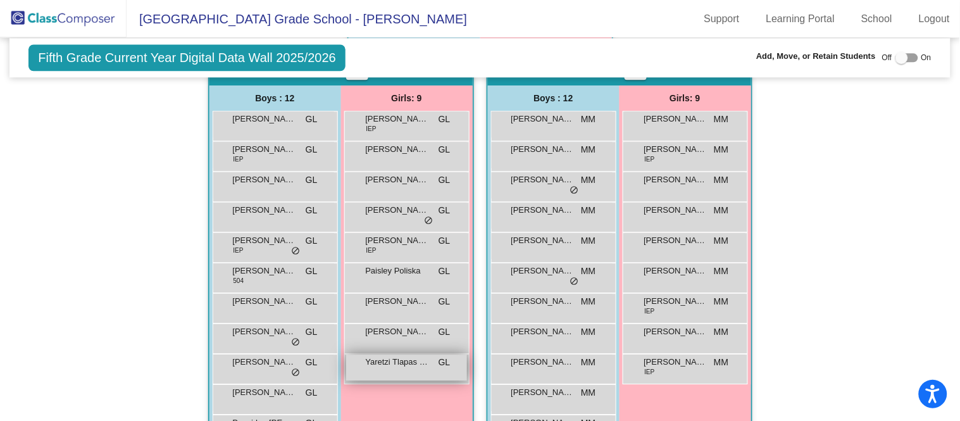
click at [385, 357] on span "Yaretzi Tlapas [PERSON_NAME]" at bounding box center [397, 362] width 63 height 13
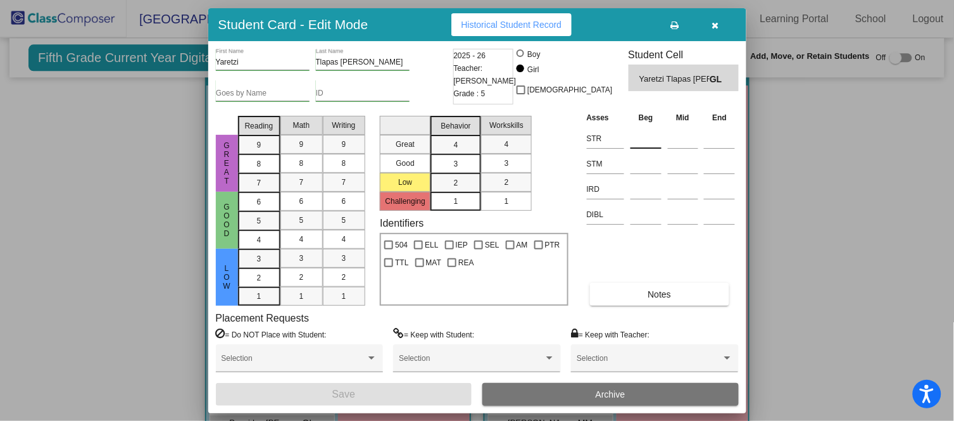
click at [647, 137] on input at bounding box center [645, 138] width 31 height 19
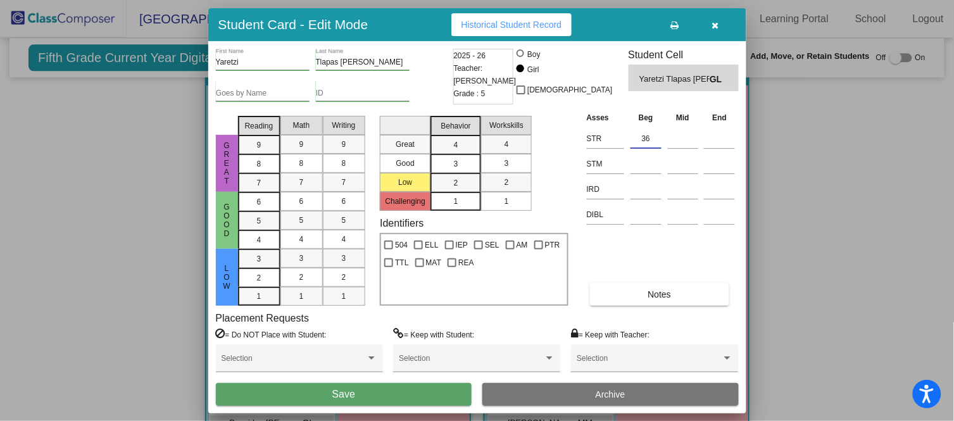
type input "36"
click at [385, 397] on button "Save" at bounding box center [344, 394] width 256 height 23
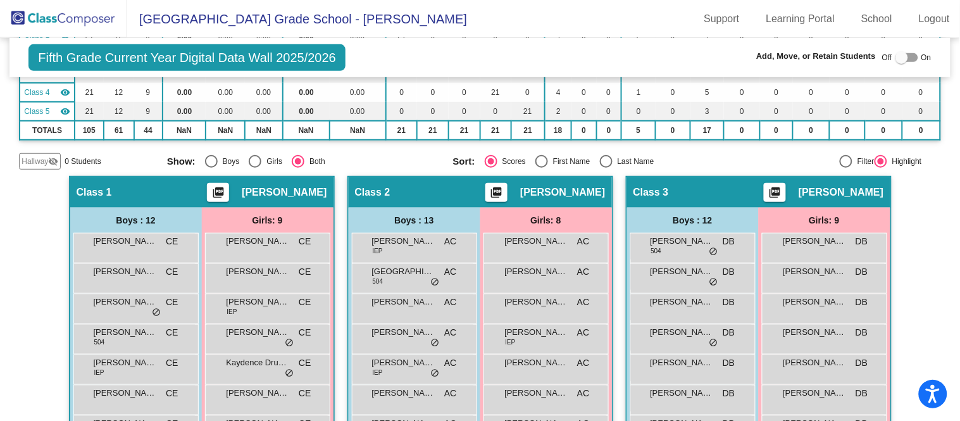
scroll to position [46, 0]
